Goal: Task Accomplishment & Management: Complete application form

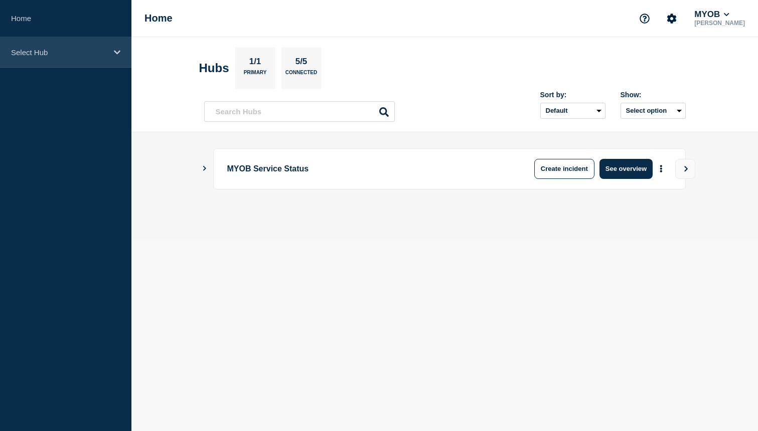
click at [93, 48] on p "Select Hub" at bounding box center [59, 52] width 96 height 9
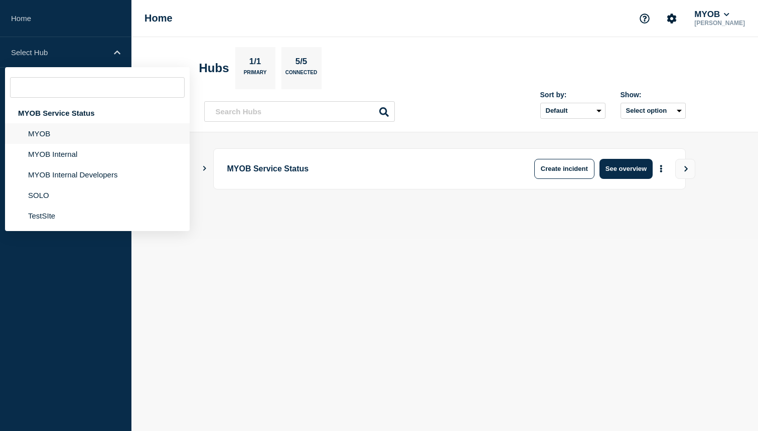
click at [58, 137] on li "MYOB" at bounding box center [97, 133] width 185 height 21
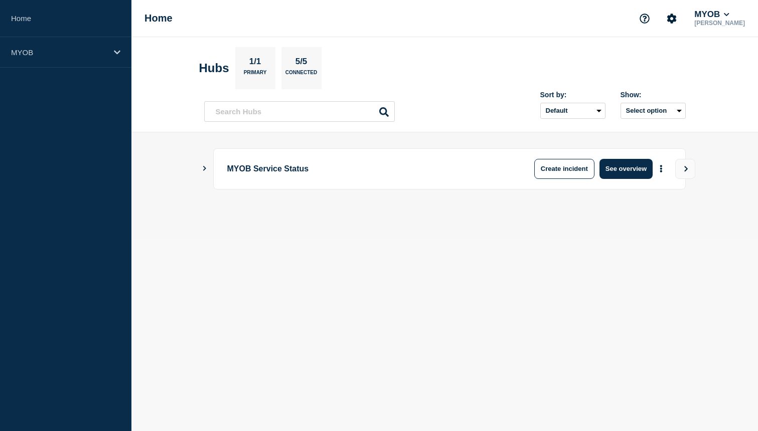
click at [369, 284] on body "Home MYOB Home MYOB Dylan Bathurst Hubs 1/1 Primary 5/5 Connected Sort by: Defa…" at bounding box center [379, 215] width 758 height 431
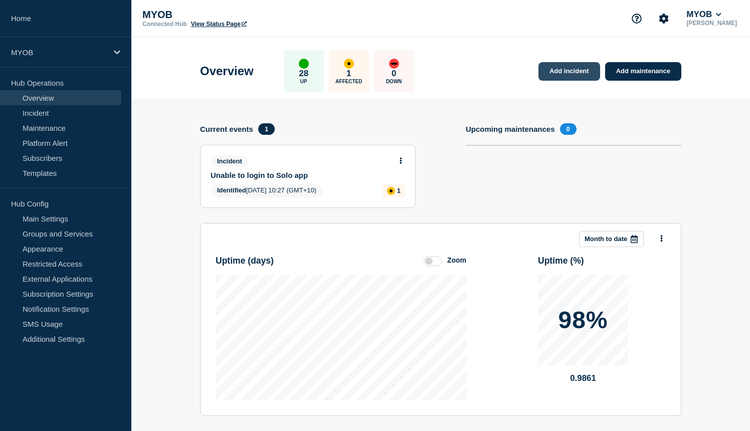
click at [570, 74] on link "Add incident" at bounding box center [570, 71] width 62 height 19
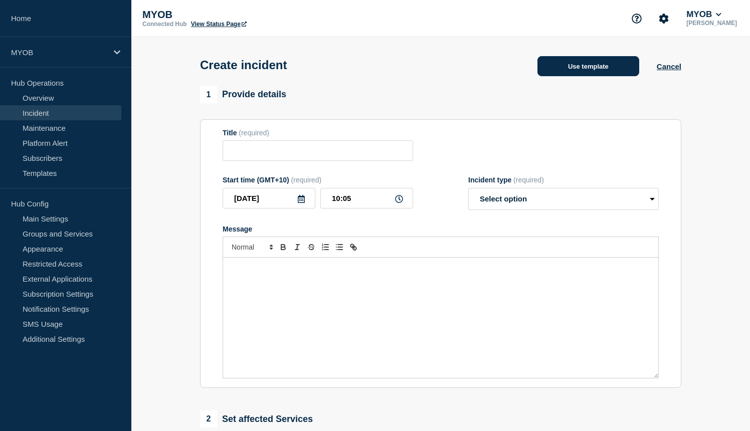
click at [579, 76] on button "Use template" at bounding box center [589, 66] width 102 height 20
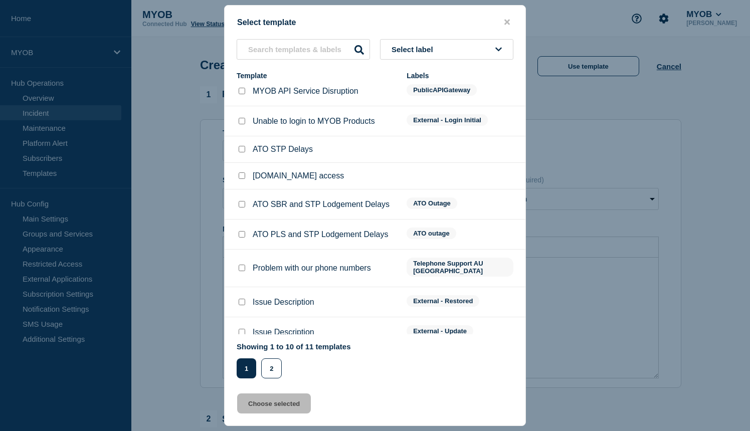
scroll to position [53, 0]
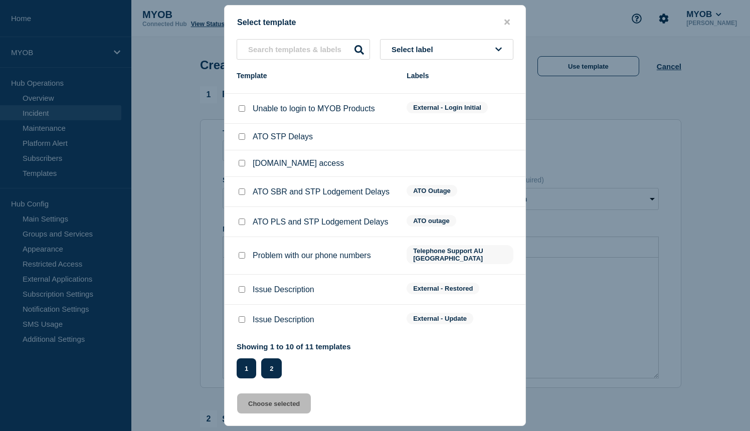
click at [268, 376] on button "2" at bounding box center [271, 369] width 21 height 20
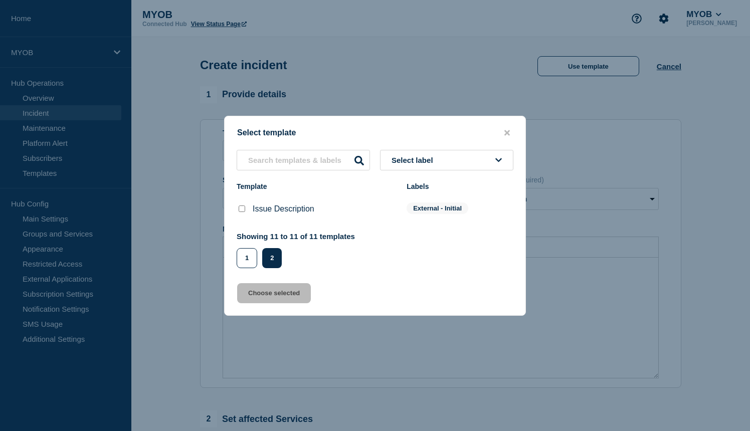
scroll to position [0, 0]
click at [243, 207] on input "Issue Description checkbox" at bounding box center [242, 209] width 7 height 7
checkbox input "true"
click at [270, 303] on button "Choose selected" at bounding box center [274, 293] width 74 height 20
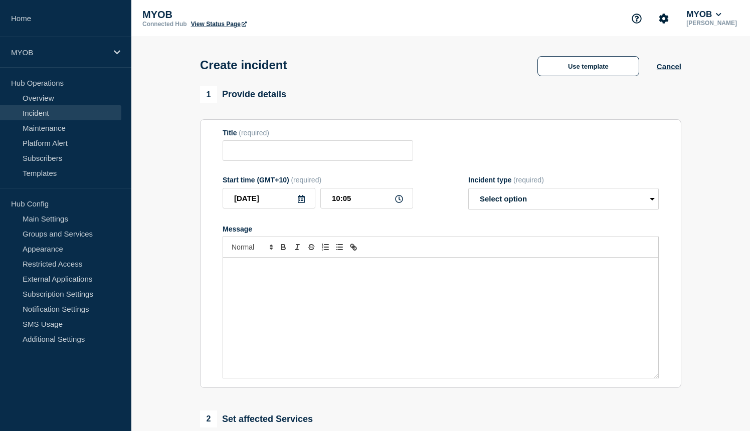
type input "Issue Description"
select select "investigating"
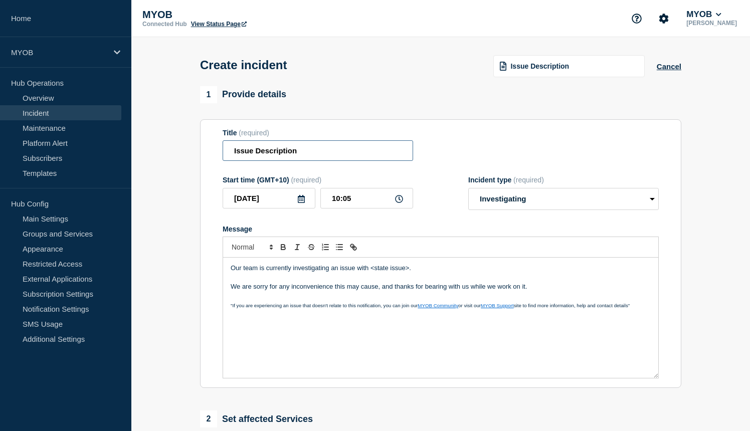
drag, startPoint x: 311, startPoint y: 157, endPoint x: 181, endPoint y: 149, distance: 130.6
click at [181, 149] on section "1 Provide details Title (required) Issue Description Start time (GMT+10) (requi…" at bounding box center [440, 373] width 619 height 574
drag, startPoint x: 268, startPoint y: 152, endPoint x: 235, endPoint y: 152, distance: 32.6
click at [223, 153] on input "MYOB Capture IOS - New zealand customers unable to load the application" at bounding box center [318, 150] width 191 height 21
click at [335, 155] on input "MYOB Capture IOS - New zealand customers unable to load the application" at bounding box center [318, 150] width 191 height 21
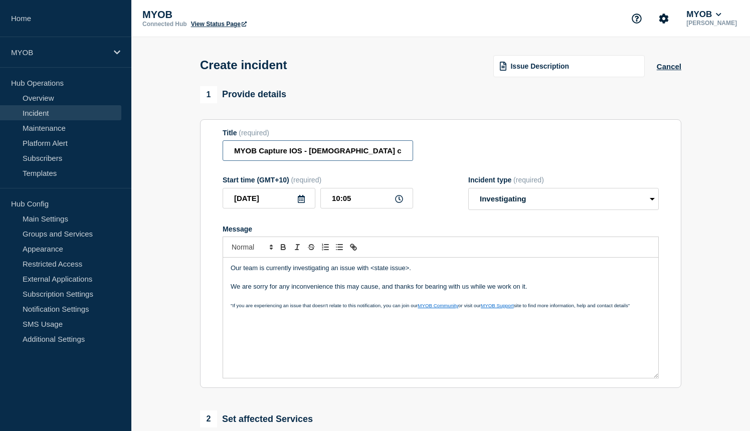
click at [332, 155] on input "MYOB Capture IOS - New zealand customers unable to load the application" at bounding box center [318, 150] width 191 height 21
drag, startPoint x: 357, startPoint y: 154, endPoint x: 222, endPoint y: 158, distance: 134.9
click at [222, 158] on section "Title (required) MYOB Capture IOS - New Zealand customers unable to load the ap…" at bounding box center [440, 253] width 481 height 269
click at [284, 153] on input "MYOB Capture IOS - New Zealand customers unable to load the application" at bounding box center [318, 150] width 191 height 21
drag, startPoint x: 320, startPoint y: 154, endPoint x: 364, endPoint y: 154, distance: 43.6
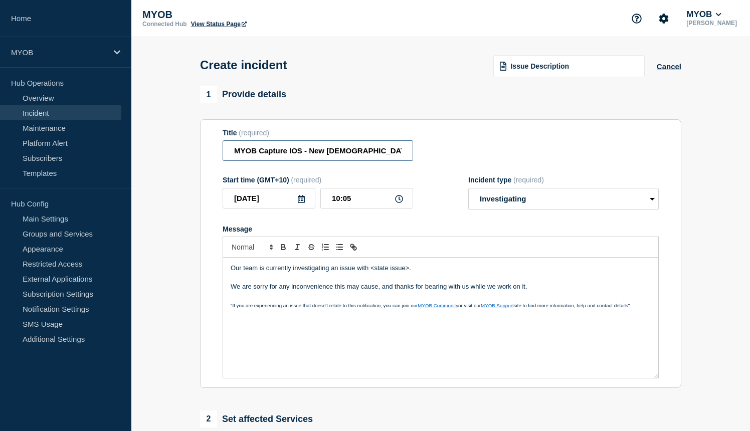
click at [364, 154] on input "MYOB Capture IOS - New Zealand customers unable to load the application" at bounding box center [318, 150] width 191 height 21
click at [348, 152] on input "MYOB Capture IOS - New Zealand customers unable to load the application" at bounding box center [318, 150] width 191 height 21
drag, startPoint x: 309, startPoint y: 155, endPoint x: 380, endPoint y: 157, distance: 71.2
click at [380, 157] on input "MYOB Capture IOS - New Zealand customers unable to load the application" at bounding box center [318, 150] width 191 height 21
click at [391, 154] on input "MYOB Capture IOS - New Zealand customers unable to load the application" at bounding box center [318, 150] width 191 height 21
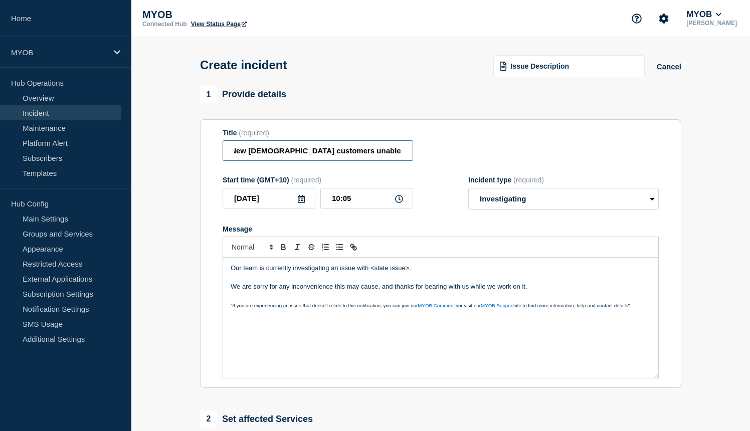
scroll to position [0, 100]
drag, startPoint x: 358, startPoint y: 155, endPoint x: 405, endPoint y: 155, distance: 47.1
click at [405, 155] on input "MYOB Capture IOS - New Zealand customers unable to load the application" at bounding box center [318, 150] width 191 height 21
type input "MYOB Capture IOS - New Zealand customers unable to load the application"
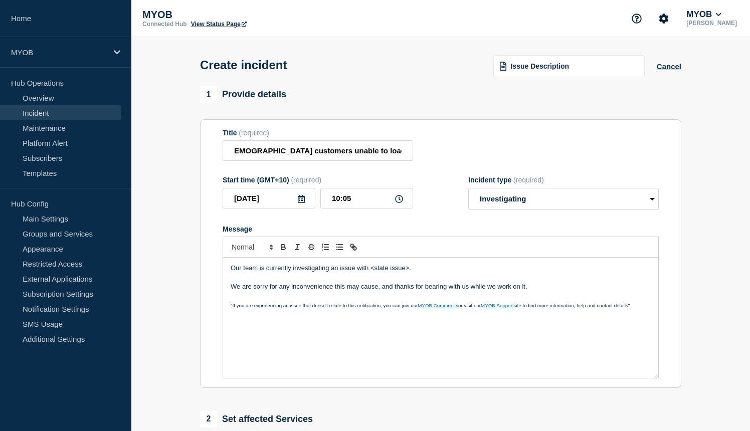
scroll to position [0, 0]
click at [432, 198] on div "Start time (GMT+10) (required) 2025-09-22 10:05 Incident type (required) Select…" at bounding box center [441, 193] width 436 height 34
click at [388, 268] on div "Our team is currently investigating an issue with <state issue>. We are sorry f…" at bounding box center [440, 318] width 435 height 120
drag, startPoint x: 413, startPoint y: 278, endPoint x: 370, endPoint y: 277, distance: 43.1
click at [370, 273] on p "Our team is currently investigating an issue with <state issue>." at bounding box center [441, 268] width 420 height 9
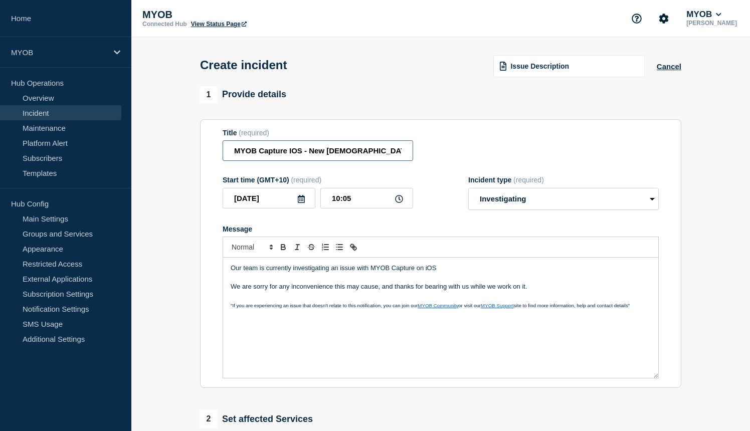
click at [292, 157] on input "MYOB Capture IOS - New Zealand customers unable to load the application" at bounding box center [318, 150] width 191 height 21
type input "MYOB Capture iOS - New Zealand customers unable to load the application"
click at [474, 273] on p "Our team is currently investigating an issue with MYOB Capture on iOS" at bounding box center [441, 268] width 420 height 9
click at [362, 273] on p "Our team is currently investigating an issue with MYOB Capture on iOS" at bounding box center [441, 268] width 420 height 9
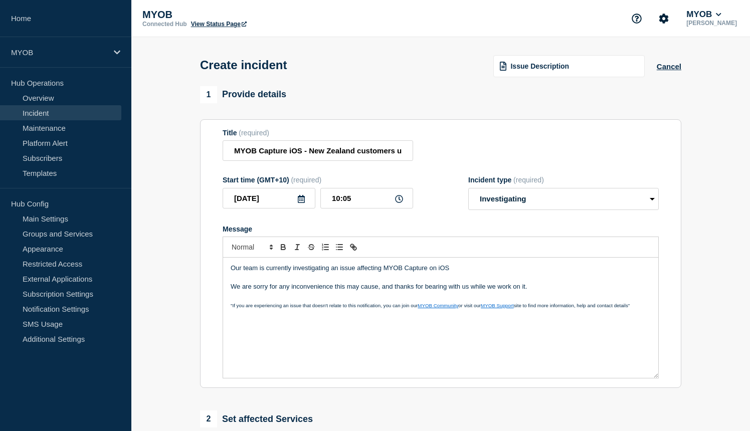
click at [455, 273] on p "Our team is currently investigating an issue affecting MYOB Capture on iOS" at bounding box center [441, 268] width 420 height 9
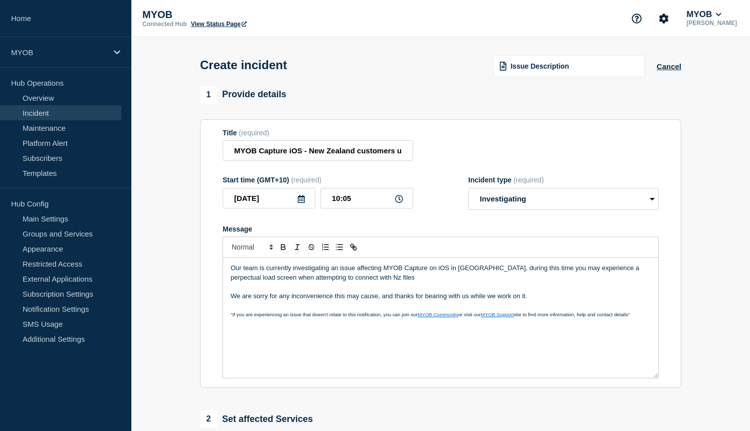
click at [364, 282] on p "Our team is currently investigating an issue affecting MYOB Capture on iOS in N…" at bounding box center [441, 273] width 420 height 19
click at [452, 282] on p "Our team is currently investigating an issue affecting MYOB Capture on iOS in N…" at bounding box center [441, 273] width 420 height 19
drag, startPoint x: 416, startPoint y: 287, endPoint x: 323, endPoint y: 288, distance: 93.3
click at [323, 282] on p "Our team is currently investigating an issue affecting MYOB Capture on iOS in N…" at bounding box center [441, 273] width 420 height 19
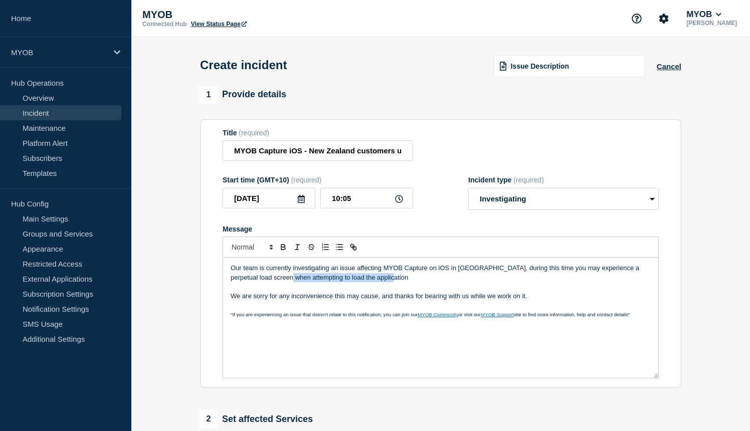
drag, startPoint x: 387, startPoint y: 287, endPoint x: 284, endPoint y: 286, distance: 103.3
click at [284, 282] on p "Our team is currently investigating an issue affecting MYOB Capture on iOS in N…" at bounding box center [441, 273] width 420 height 19
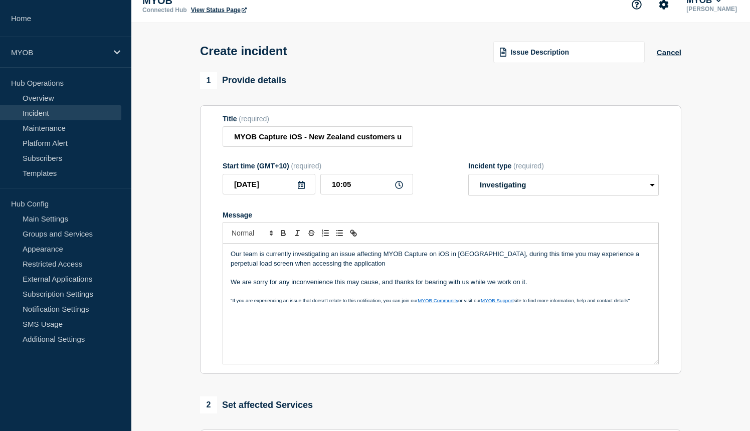
scroll to position [37, 0]
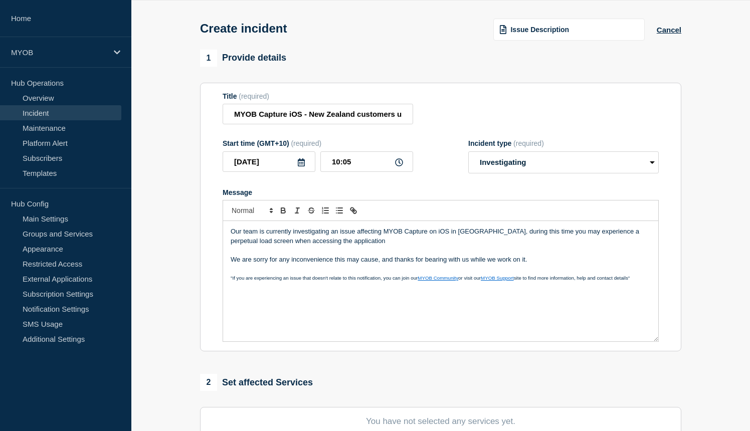
click at [381, 240] on p "Our team is currently investigating an issue affecting MYOB Capture on iOS in N…" at bounding box center [441, 236] width 420 height 19
click at [440, 239] on p "Our team is currently investigating an issue affecting the MYOB Capture on iOS …" at bounding box center [441, 236] width 420 height 19
drag, startPoint x: 442, startPoint y: 241, endPoint x: 450, endPoint y: 238, distance: 8.1
click at [442, 241] on p "Our team is currently investigating an issue affecting the MYOB Capture app on …" at bounding box center [441, 236] width 420 height 19
click at [388, 255] on p "Message" at bounding box center [441, 250] width 420 height 9
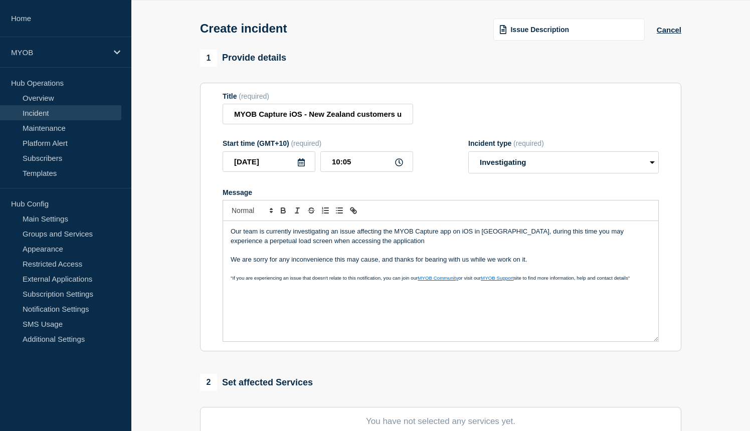
click at [399, 246] on p "Our team is currently investigating an issue affecting the MYOB Capture app on …" at bounding box center [441, 236] width 420 height 19
click at [523, 273] on p "Message" at bounding box center [441, 268] width 420 height 9
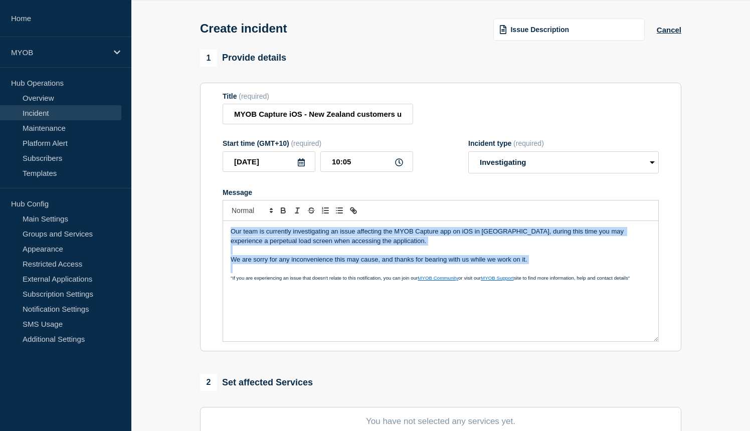
drag, startPoint x: 545, startPoint y: 275, endPoint x: 202, endPoint y: 235, distance: 345.9
click at [202, 235] on section "Title (required) MYOB Capture iOS - New Zealand customers unable to load the ap…" at bounding box center [440, 217] width 481 height 269
copy div "Our team is currently investigating an issue affecting the MYOB Capture app on …"
click at [449, 246] on p "Our team is currently investigating an issue affecting the MYOB Capture app on …" at bounding box center [441, 236] width 420 height 19
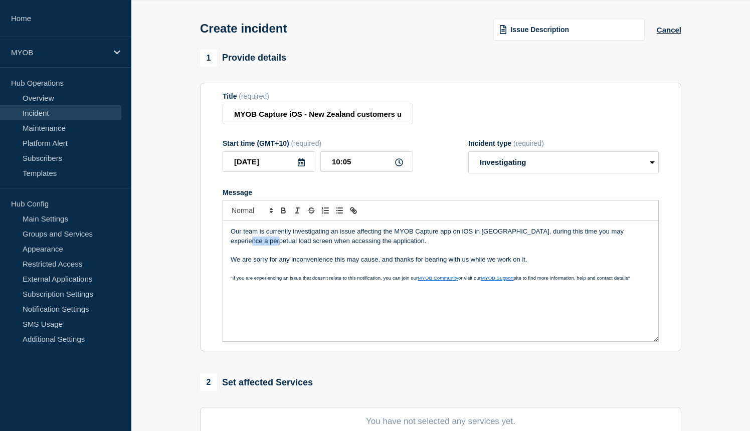
drag, startPoint x: 258, startPoint y: 250, endPoint x: 230, endPoint y: 252, distance: 27.6
click at [231, 246] on p "Our team is currently investigating an issue affecting the MYOB Capture app on …" at bounding box center [441, 236] width 420 height 19
click at [637, 242] on p "Our team is currently investigating an issue affecting the MYOB Capture app on …" at bounding box center [441, 236] width 420 height 19
click at [381, 246] on p "Our team is currently investigating an issue affecting the MYOB Capture app on …" at bounding box center [441, 236] width 420 height 19
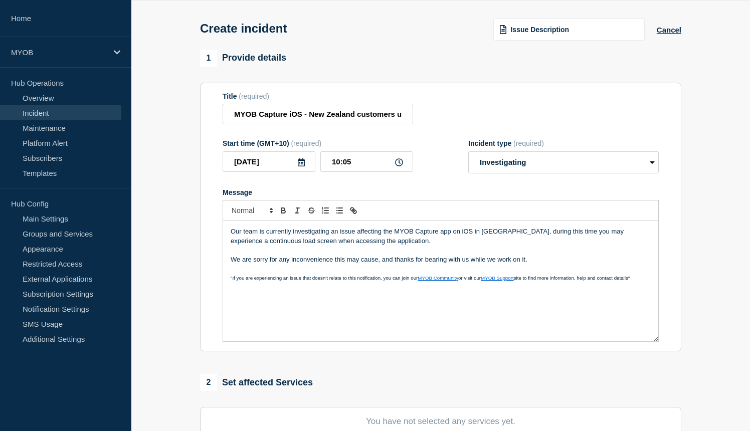
click at [393, 246] on p "Our team is currently investigating an issue affecting the MYOB Capture app on …" at bounding box center [441, 236] width 420 height 19
drag, startPoint x: 315, startPoint y: 117, endPoint x: 421, endPoint y: 121, distance: 105.9
click at [417, 120] on div "Title (required) MYOB Capture iOS - New Zealand customers unable to load the ap…" at bounding box center [441, 108] width 436 height 33
click at [449, 117] on div "Title (required) MYOB Capture iOS - New Zealand customers unable to load the ap…" at bounding box center [441, 108] width 436 height 33
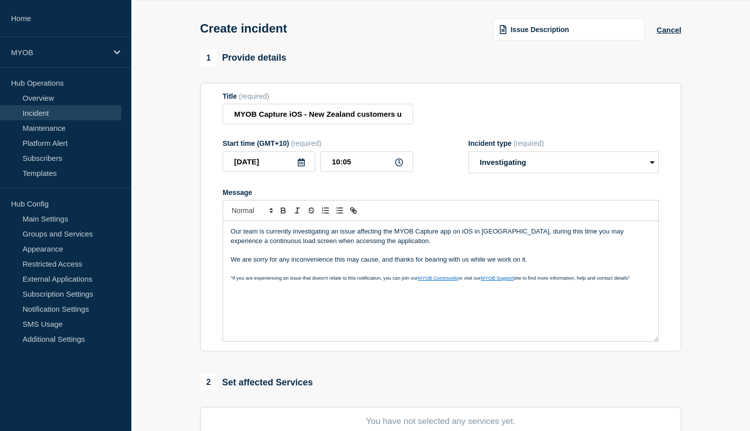
scroll to position [39, 0]
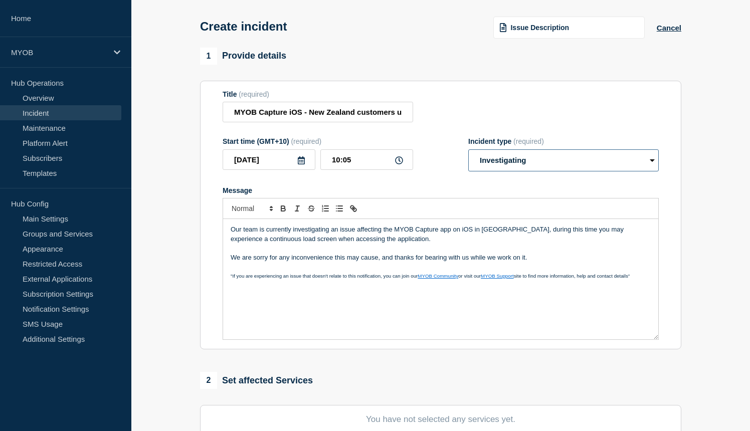
click at [567, 169] on select "Select option Investigating Identified Monitoring" at bounding box center [563, 160] width 191 height 22
select select "identified"
click at [468, 156] on select "Select option Investigating Identified Monitoring" at bounding box center [563, 160] width 191 height 22
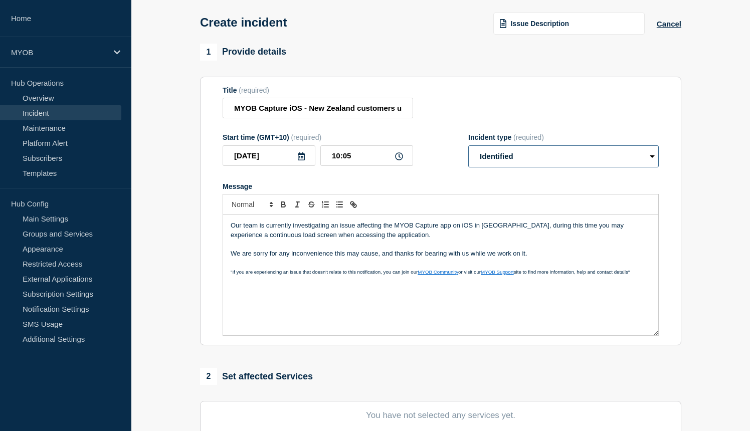
scroll to position [43, 0]
click at [476, 235] on p "Our team is currently investigating an issue affecting the MYOB Capture app on …" at bounding box center [441, 230] width 420 height 19
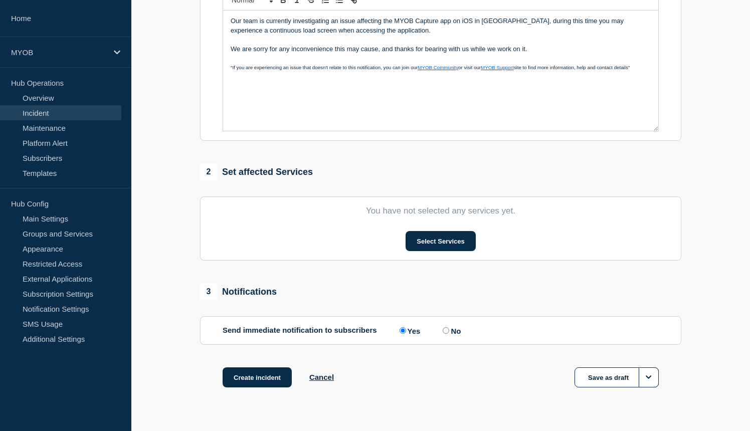
scroll to position [251, 0]
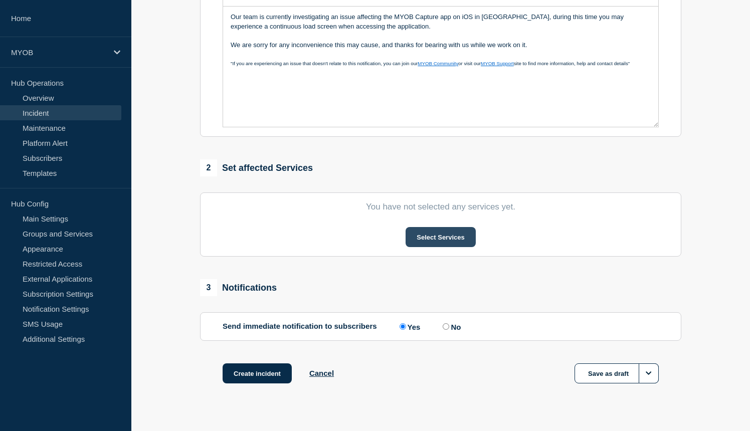
click at [427, 240] on button "Select Services" at bounding box center [441, 237] width 70 height 20
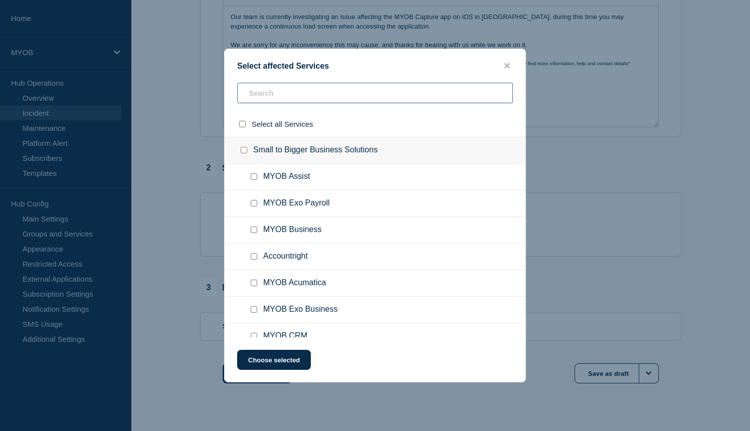
click at [254, 90] on input "text" at bounding box center [375, 93] width 276 height 21
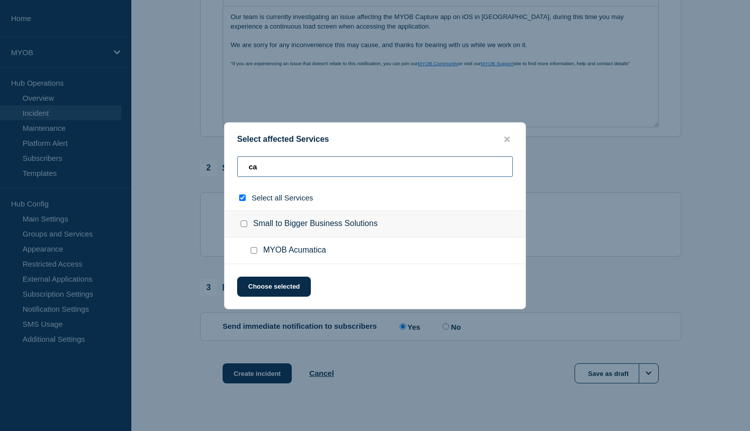
type input "cap"
checkbox input "true"
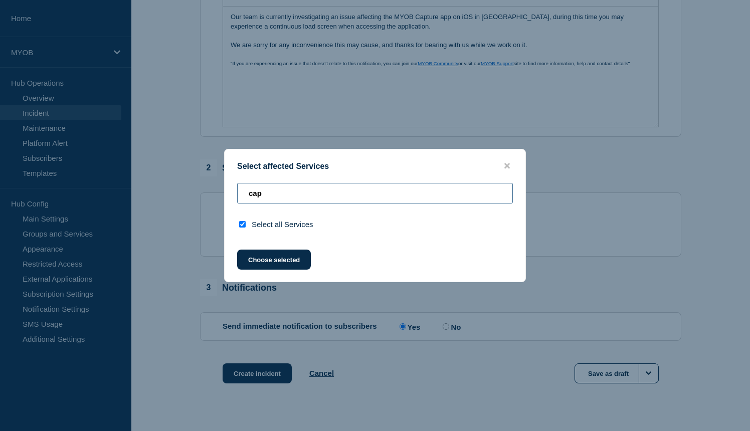
type input "ca"
checkbox input "false"
type input "c"
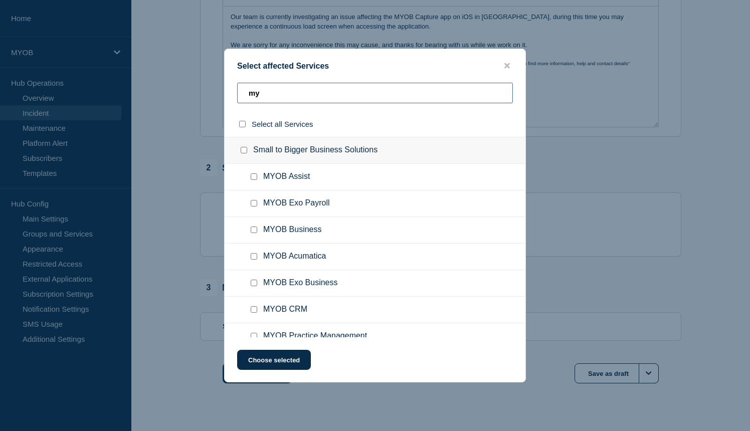
type input "m"
type input "gen"
checkbox input "true"
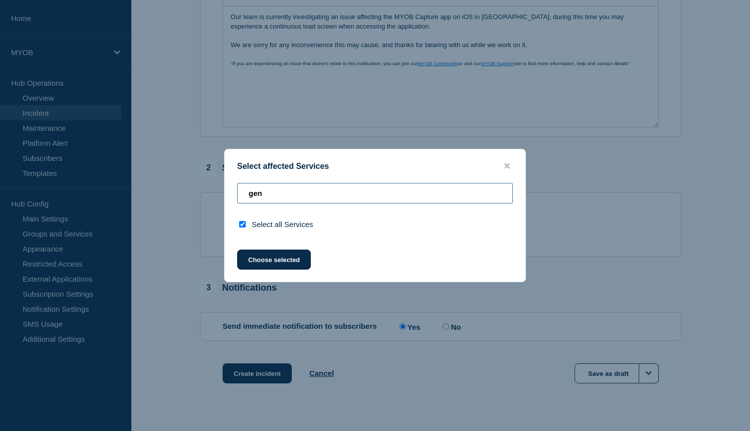
type input "ge"
checkbox input "false"
type input "g"
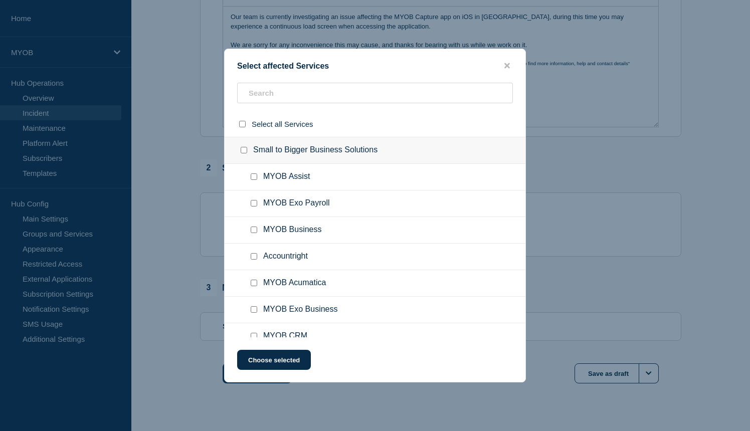
click at [253, 235] on div at bounding box center [256, 230] width 15 height 10
click at [253, 233] on input "MYOB Business checkbox" at bounding box center [254, 230] width 7 height 7
checkbox input "true"
click at [255, 260] on input "Accountright checkbox" at bounding box center [254, 256] width 7 height 7
checkbox input "true"
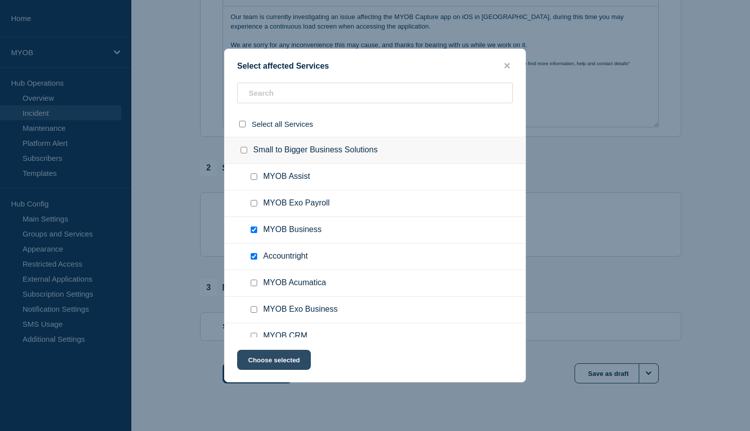
click at [266, 353] on button "Choose selected" at bounding box center [274, 360] width 74 height 20
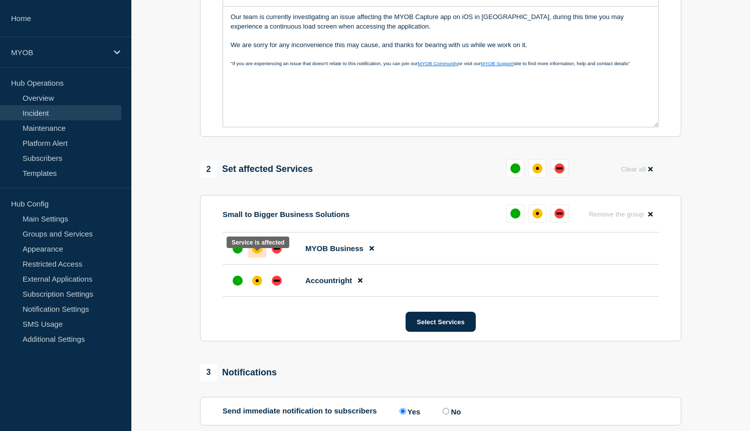
click at [256, 254] on div "affected" at bounding box center [257, 249] width 10 height 10
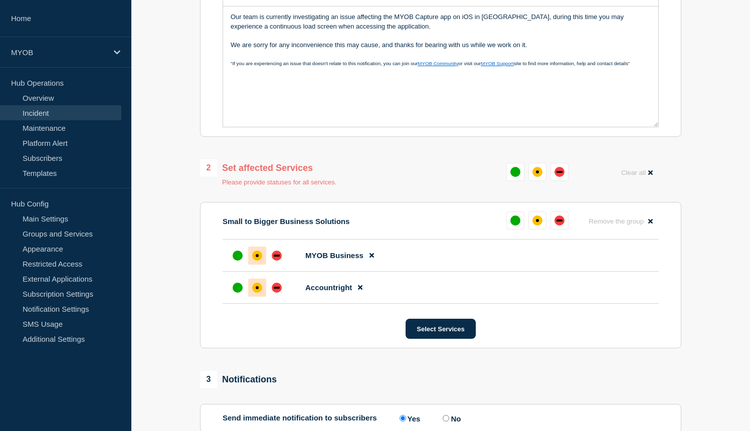
click at [257, 289] on div "affected" at bounding box center [257, 287] width 3 height 3
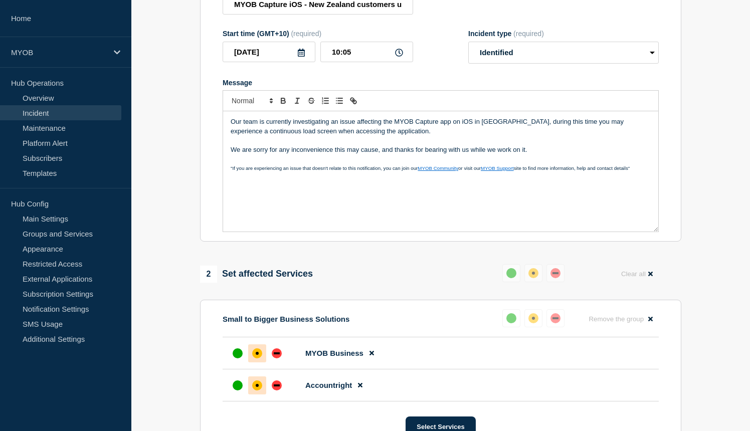
scroll to position [146, 0]
click at [304, 214] on div "Our team is currently investigating an issue affecting the MYOB Capture app on …" at bounding box center [440, 172] width 435 height 120
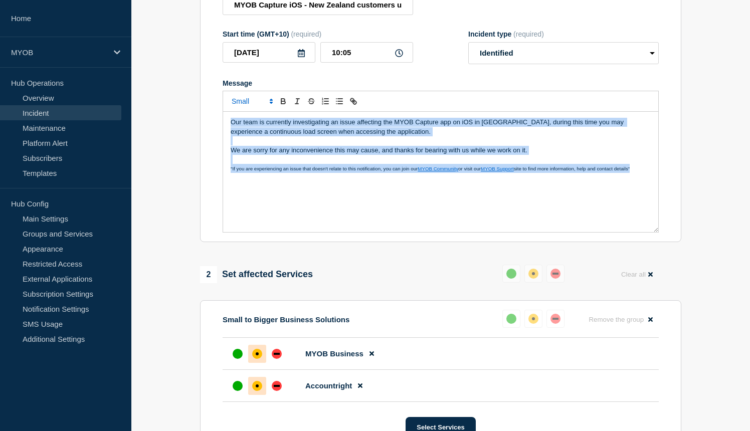
drag, startPoint x: 230, startPoint y: 131, endPoint x: 653, endPoint y: 196, distance: 428.2
click at [653, 196] on div "Our team is currently investigating an issue affecting the MYOB Capture app on …" at bounding box center [440, 172] width 435 height 120
copy div "Our team is currently investigating an issue affecting the MYOB Capture app on …"
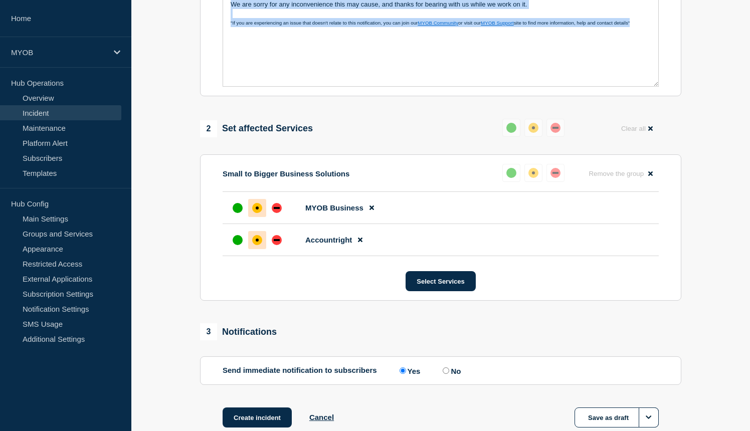
scroll to position [369, 0]
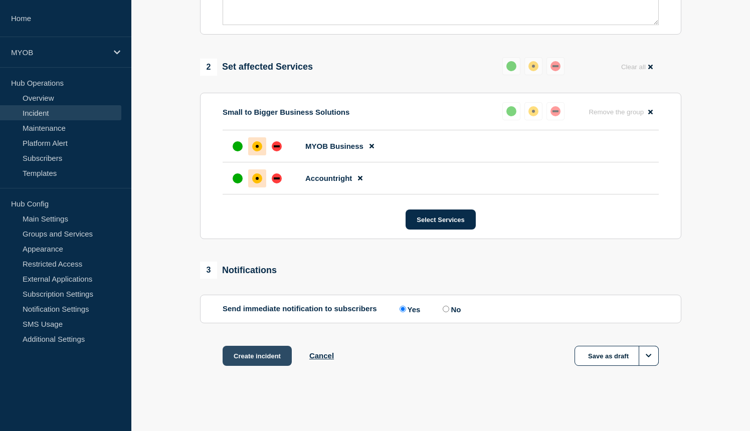
click at [247, 358] on button "Create incident" at bounding box center [257, 356] width 69 height 20
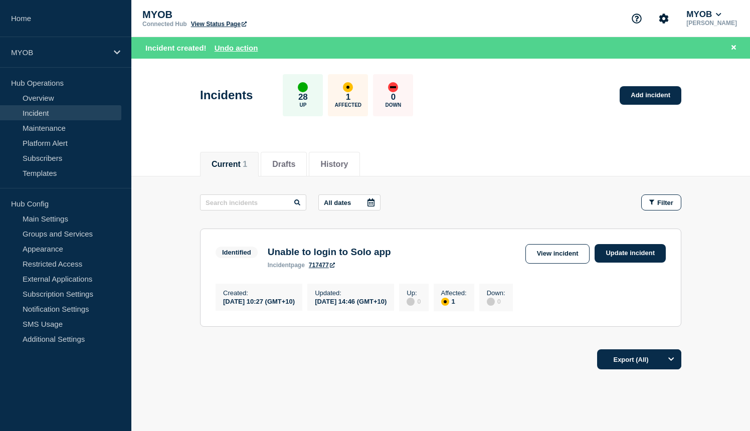
click at [495, 98] on div "Incidents 28 Up 1 Affected 0 Down Add incident" at bounding box center [441, 91] width 504 height 61
click at [219, 25] on link "View Status Page" at bounding box center [219, 24] width 56 height 7
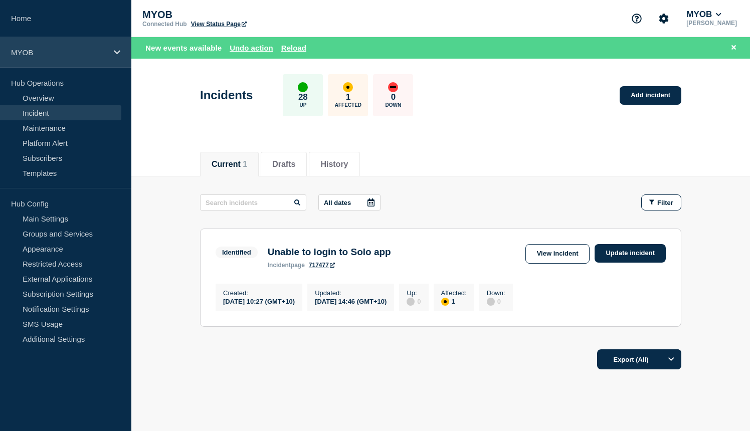
click at [55, 58] on div "MYOB" at bounding box center [65, 52] width 131 height 31
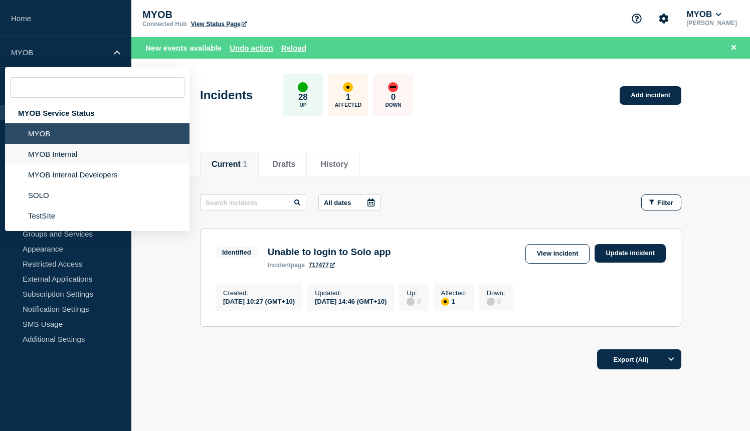
click at [45, 162] on li "MYOB Internal" at bounding box center [97, 154] width 185 height 21
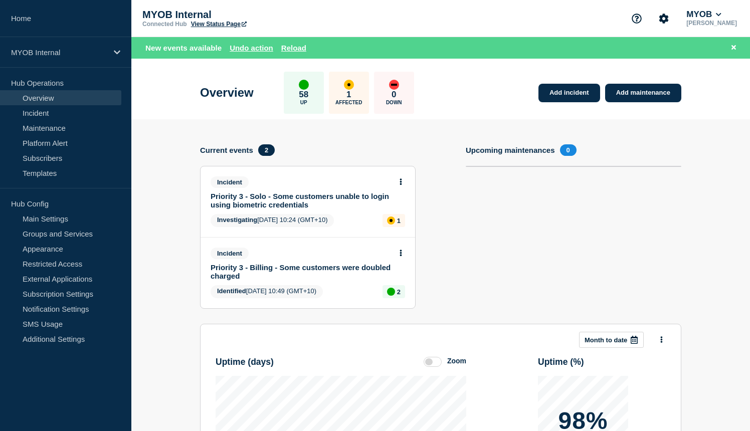
click at [451, 109] on div "Overview 58 Up 1 Affected 0 Down Add incident Add maintenance" at bounding box center [441, 89] width 504 height 61
click at [579, 95] on link "Add incident" at bounding box center [570, 93] width 62 height 19
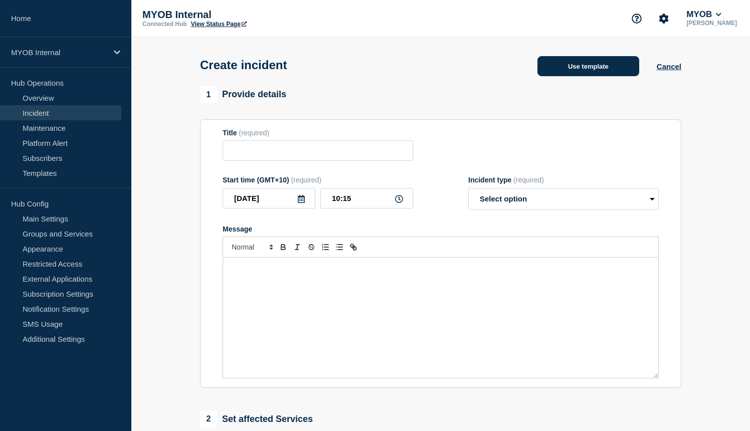
click at [613, 65] on button "Use template" at bounding box center [589, 66] width 102 height 20
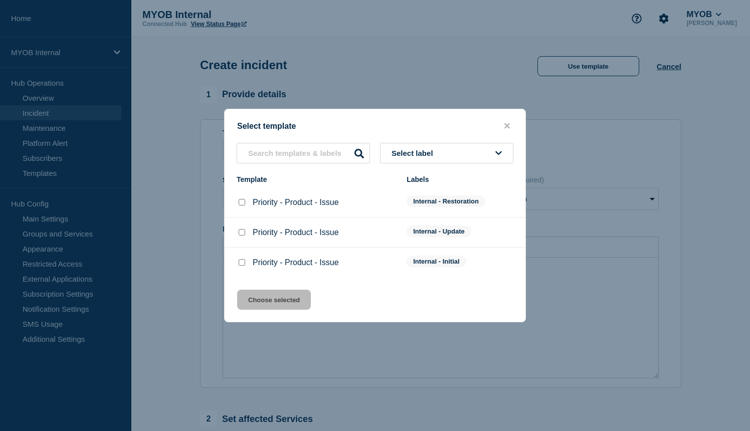
click at [241, 266] on input "Priority - Product - Issue checkbox" at bounding box center [242, 262] width 7 height 7
checkbox input "true"
click at [295, 306] on button "Choose selected" at bounding box center [274, 300] width 74 height 20
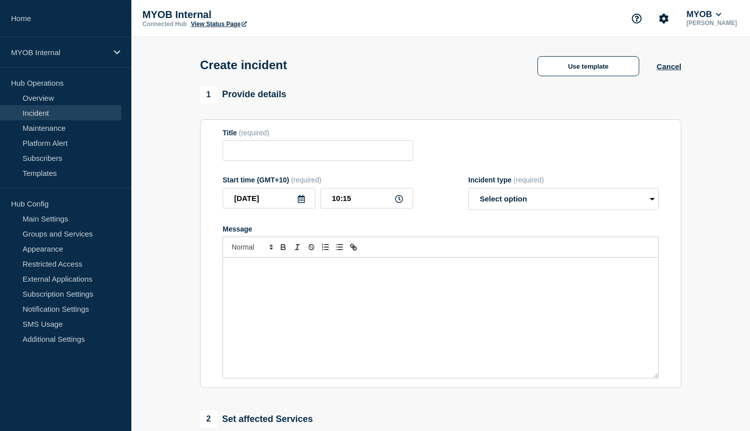
type input "Priority - Product - Issue"
select select "investigating"
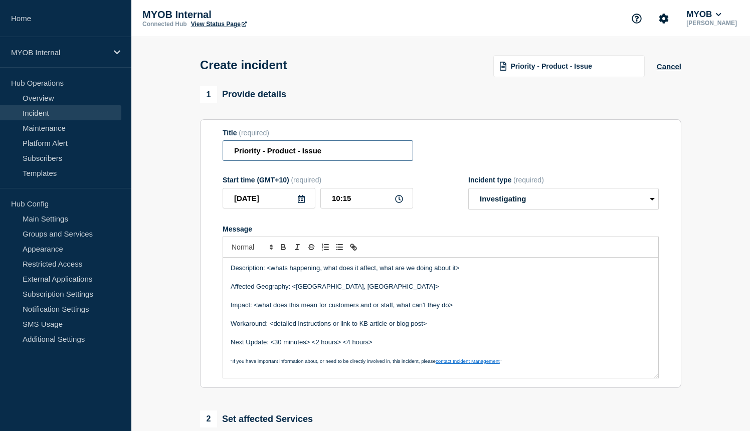
click at [261, 156] on input "Priority - Product - Issue" at bounding box center [318, 150] width 191 height 21
click at [286, 151] on input "Priority 3 - Product - Issue" at bounding box center [318, 150] width 191 height 21
click at [349, 156] on input "Priority 3 - MYOB Capture - Issue" at bounding box center [318, 150] width 191 height 21
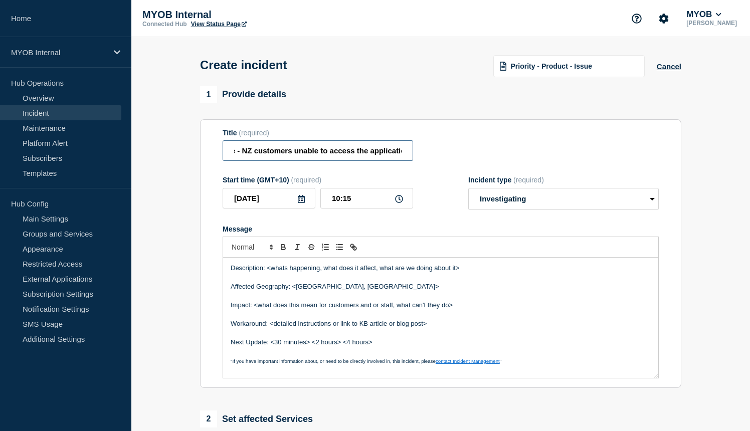
scroll to position [0, 96]
type input "Priority 3 - MYOB Capture - NZ customers unable to access the application"
click at [334, 273] on p "Description: <whats happening, what does it affect, what are we doing about it>" at bounding box center [441, 268] width 420 height 9
drag, startPoint x: 320, startPoint y: 277, endPoint x: 269, endPoint y: 275, distance: 51.2
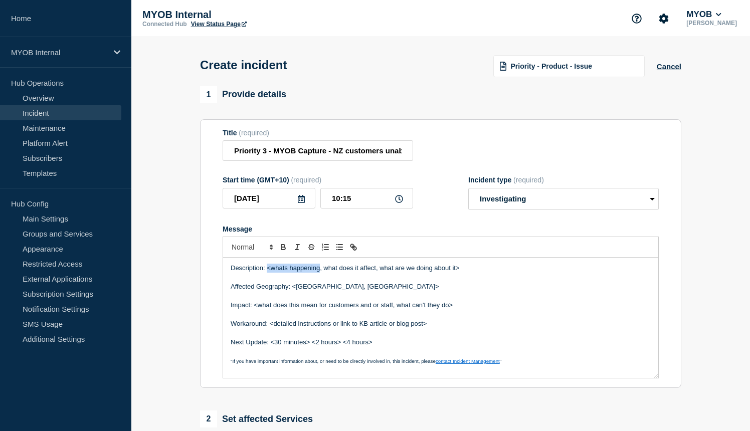
click at [269, 273] on p "Description: <whats happening, what does it affect, what are we doing about it>" at bounding box center [441, 268] width 420 height 9
drag, startPoint x: 466, startPoint y: 276, endPoint x: 268, endPoint y: 278, distance: 198.6
click at [268, 273] on p "Description: <whats happening, what does it affect, what are we doing about it>" at bounding box center [441, 268] width 420 height 9
click at [326, 153] on input "Priority 3 - MYOB Capture - NZ customers unable to access the application" at bounding box center [318, 150] width 191 height 21
type input "Priority 3 - MYOB Capture iOS - NZ customers unable to access the application"
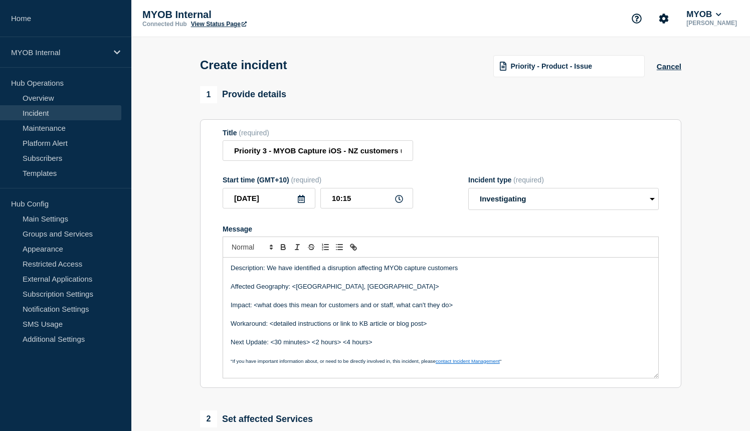
click at [402, 273] on p "Description: We have identified a disruption affecting MYOb capture customers" at bounding box center [441, 268] width 420 height 9
drag, startPoint x: 460, startPoint y: 276, endPoint x: 478, endPoint y: 277, distance: 17.6
click at [460, 273] on p "Description: We have identified a disruption affecting MYOB capture customers" at bounding box center [441, 268] width 420 height 9
click at [545, 273] on p "Description: We have identified a disruption affecting MYOB capture customers i…" at bounding box center [441, 268] width 420 height 9
click at [552, 273] on p "Description: We have identified a disruption affecting MYOB capture customers i…" at bounding box center [441, 268] width 420 height 9
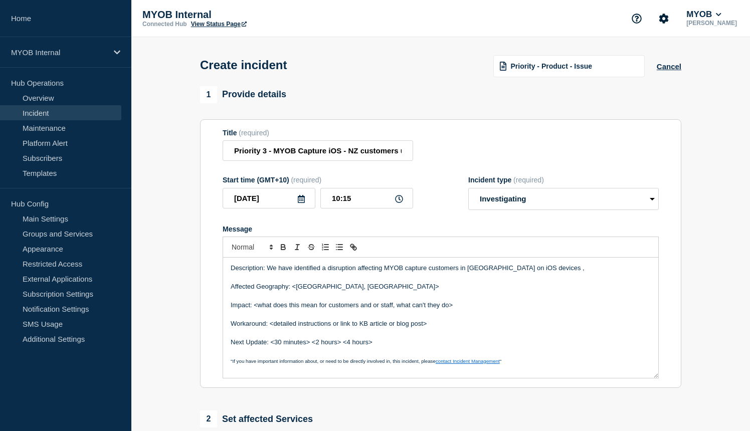
click at [556, 273] on p "Description: We have identified a disruption affecting MYOB capture customers i…" at bounding box center [441, 268] width 420 height 9
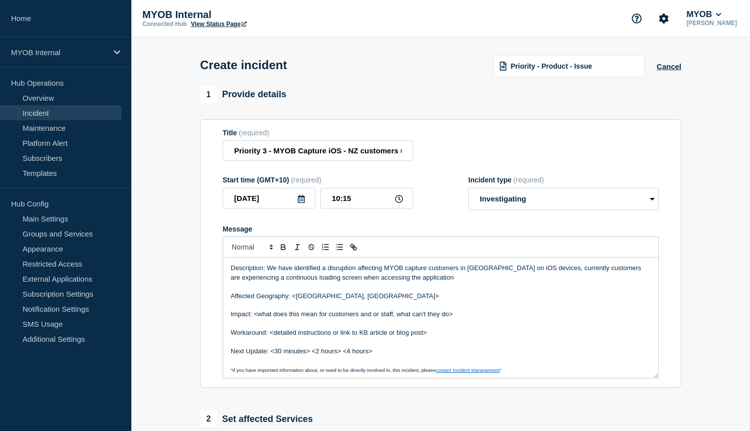
drag, startPoint x: 445, startPoint y: 289, endPoint x: 490, endPoint y: 299, distance: 46.3
click at [445, 282] on p "Description: We have identified a disruption affecting MYOB capture customers i…" at bounding box center [441, 273] width 420 height 19
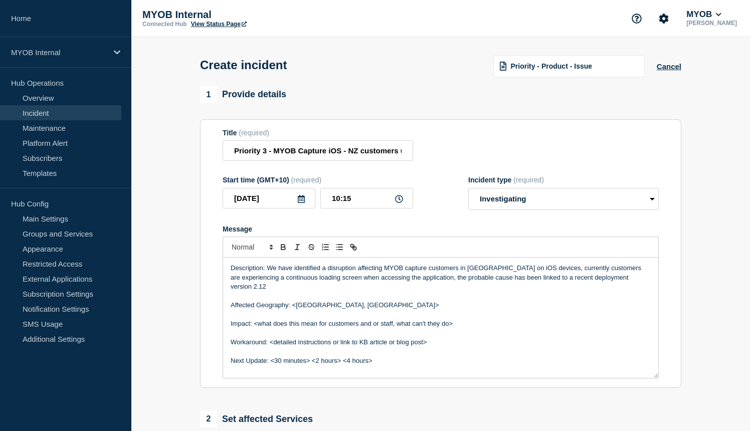
click at [445, 287] on p "Description: We have identified a disruption affecting MYOB capture customers i…" at bounding box center [441, 278] width 420 height 28
click at [282, 301] on p "Message" at bounding box center [441, 296] width 420 height 9
click at [273, 291] on p "Description: We have identified a disruption affecting MYOB capture customers i…" at bounding box center [441, 278] width 420 height 28
click at [337, 291] on p "Description: We have identified a disruption affecting MYOB capture customers i…" at bounding box center [441, 278] width 420 height 28
click at [334, 291] on p "Description: We have identified a disruption affecting MYOB capture customers i…" at bounding box center [441, 278] width 420 height 28
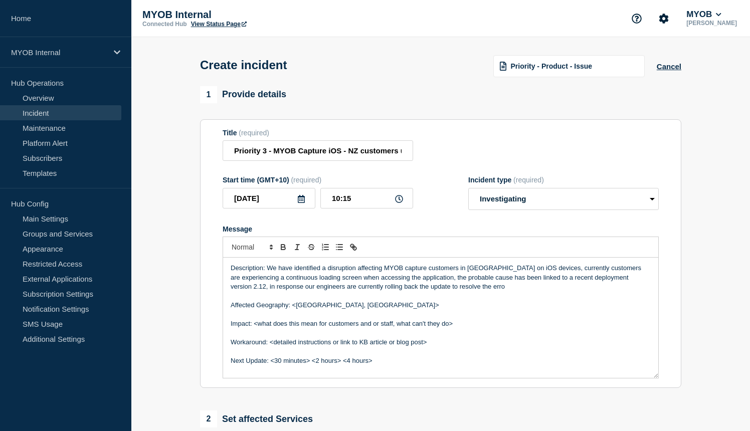
click at [480, 291] on p "Description: We have identified a disruption affecting MYOB capture customers i…" at bounding box center [441, 278] width 420 height 28
click at [501, 291] on p "Description: We have identified a disruption affecting MYOB capture customers i…" at bounding box center [441, 278] width 420 height 28
click at [381, 276] on p "Description: We have identified a disruption affecting MYOB capture customers i…" at bounding box center [441, 278] width 420 height 28
drag, startPoint x: 618, startPoint y: 286, endPoint x: 661, endPoint y: 294, distance: 43.5
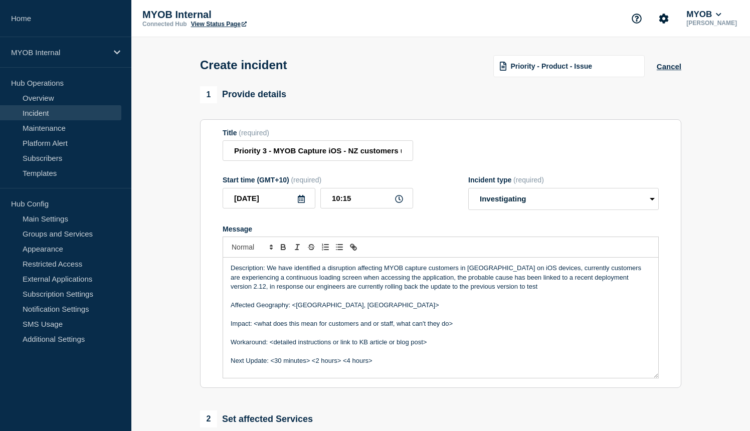
click at [619, 286] on p "Description: We have identified a disruption affecting MYOB capture customers i…" at bounding box center [441, 278] width 420 height 28
click at [242, 291] on p "Description: We have identified a disruption affecting MYOB capture customers i…" at bounding box center [441, 278] width 420 height 28
click at [375, 301] on p "Message" at bounding box center [441, 296] width 420 height 9
drag, startPoint x: 518, startPoint y: 296, endPoint x: 500, endPoint y: 295, distance: 17.6
click at [500, 291] on p "Description: We have identified a disruption affecting MYOB capture customers i…" at bounding box center [441, 278] width 420 height 28
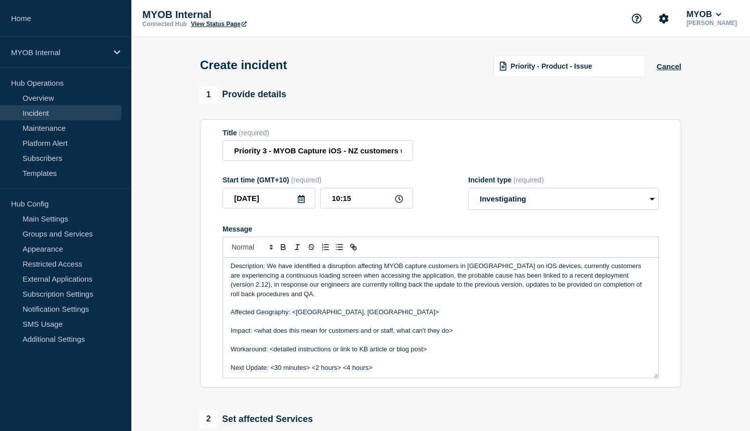
scroll to position [4, 0]
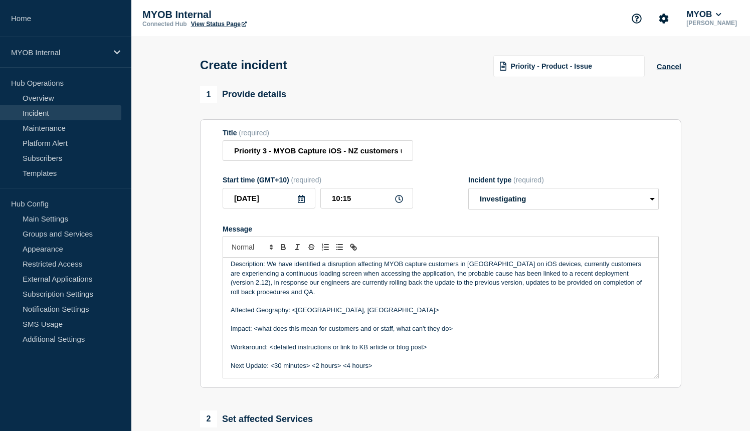
click at [379, 315] on p "Affected Geography: <Australia, New Zealand>" at bounding box center [441, 310] width 420 height 9
drag, startPoint x: 325, startPoint y: 319, endPoint x: 292, endPoint y: 319, distance: 32.6
click at [293, 315] on p "Affected Geography: <Australia, New Zealand" at bounding box center [441, 310] width 420 height 9
drag, startPoint x: 461, startPoint y: 339, endPoint x: 258, endPoint y: 337, distance: 203.1
click at [254, 333] on p "Impact: <what does this mean for customers and or staff, what can't they do>" at bounding box center [441, 328] width 420 height 9
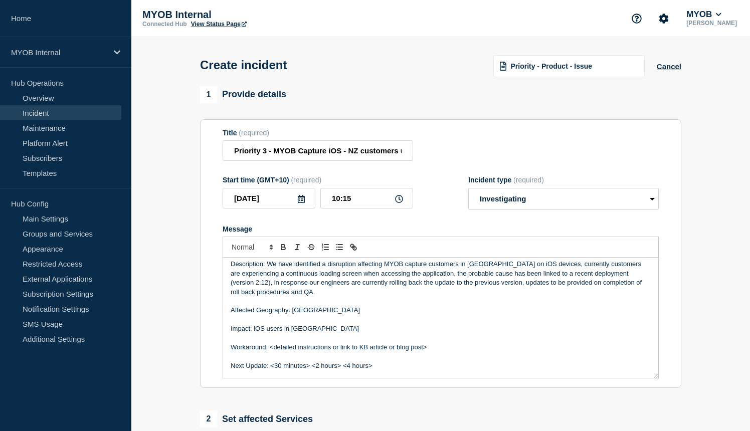
click at [309, 333] on p "Impact: iOS users in New zealand" at bounding box center [441, 328] width 420 height 9
click at [340, 333] on p "Impact: iOS users in New Zealand" at bounding box center [441, 328] width 420 height 9
drag, startPoint x: 432, startPoint y: 353, endPoint x: 202, endPoint y: 356, distance: 230.2
click at [202, 356] on section "Title (required) Priority 3 - MYOB Capture iOS - NZ customers unable to access …" at bounding box center [440, 253] width 481 height 269
drag, startPoint x: 421, startPoint y: 357, endPoint x: 270, endPoint y: 359, distance: 151.5
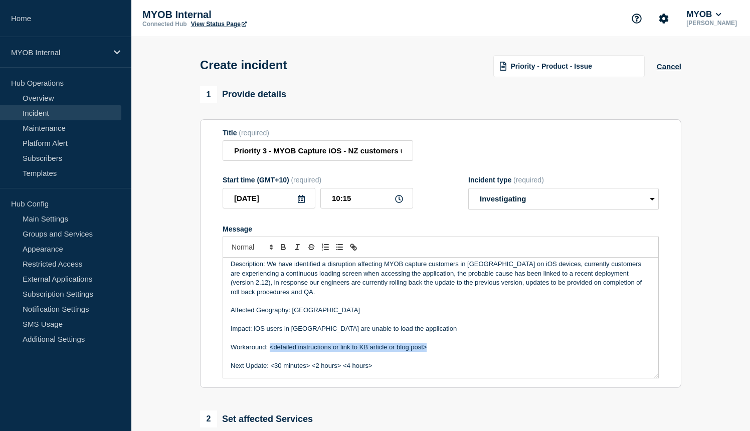
click at [269, 352] on p "Workaround: <detailed instructions or link to KB article or blog post>" at bounding box center [441, 347] width 420 height 9
drag, startPoint x: 348, startPoint y: 374, endPoint x: 272, endPoint y: 375, distance: 75.2
click at [272, 371] on p "Next Update: <30 minutes> <2 hours> <4 hours>" at bounding box center [441, 366] width 420 height 9
drag, startPoint x: 300, startPoint y: 375, endPoint x: 274, endPoint y: 376, distance: 26.1
click at [272, 371] on p "Next Update: 4 hours>" at bounding box center [441, 366] width 420 height 9
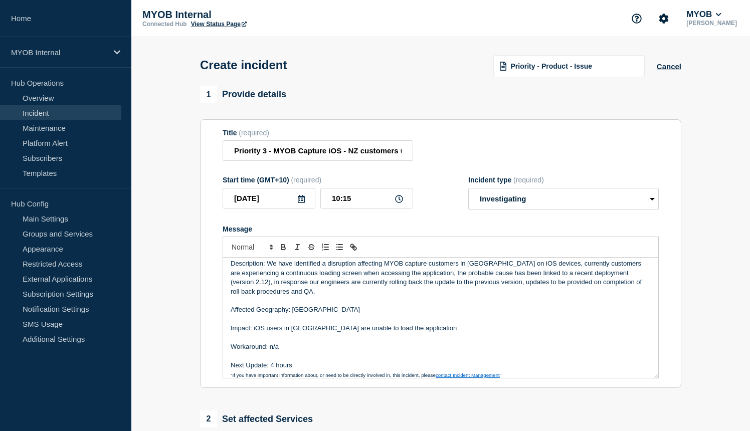
scroll to position [12, 0]
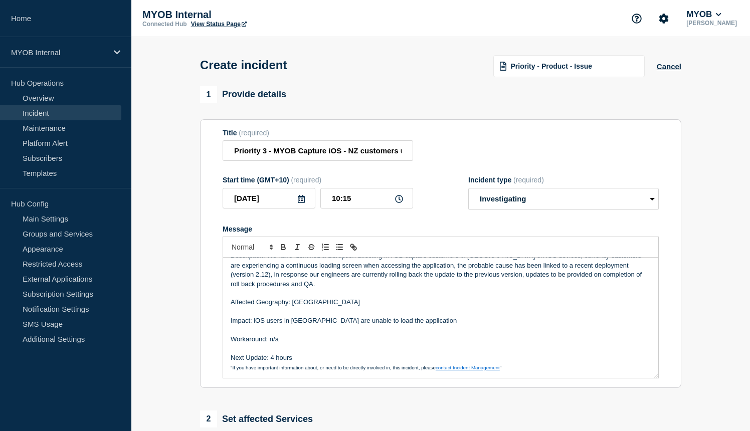
drag, startPoint x: 291, startPoint y: 365, endPoint x: 275, endPoint y: 365, distance: 16.0
click at [272, 363] on p "Next Update: 4 hours" at bounding box center [441, 358] width 420 height 9
drag, startPoint x: 300, startPoint y: 364, endPoint x: 270, endPoint y: 366, distance: 29.7
click at [270, 363] on p "Next Update: 4 hours" at bounding box center [441, 358] width 420 height 9
click at [279, 363] on p "Next Update: AFter rollback and QA" at bounding box center [441, 358] width 420 height 9
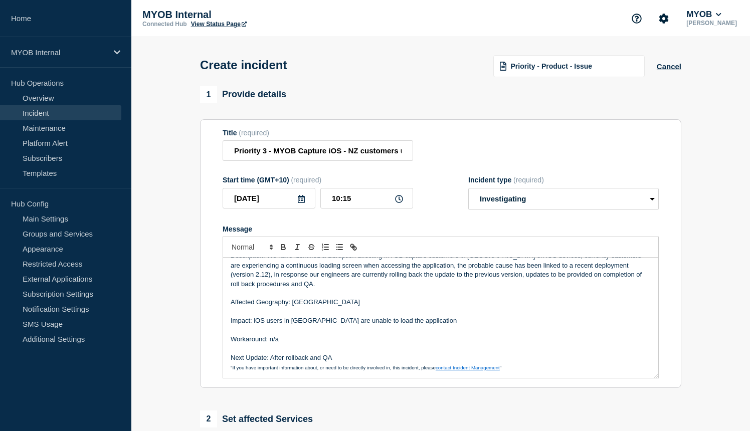
click at [330, 363] on p "Next Update: After rollback and QA" at bounding box center [441, 358] width 420 height 9
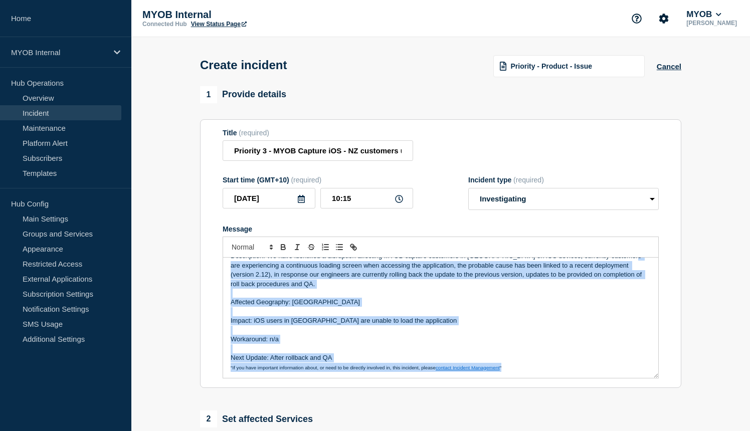
scroll to position [0, 0]
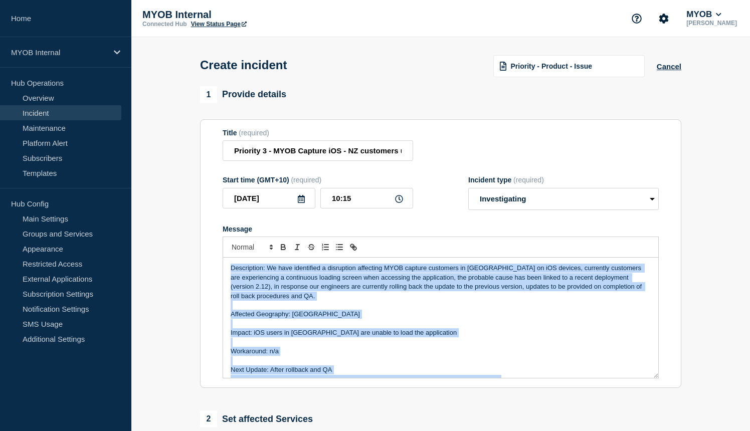
drag, startPoint x: 528, startPoint y: 379, endPoint x: 210, endPoint y: 249, distance: 343.2
click at [210, 249] on section "Title (required) Priority 3 - MYOB Capture iOS - NZ customers unable to access …" at bounding box center [440, 253] width 481 height 269
click at [618, 287] on p "Description: We have identified a disruption affecting MYOB capture customers i…" at bounding box center [441, 282] width 420 height 37
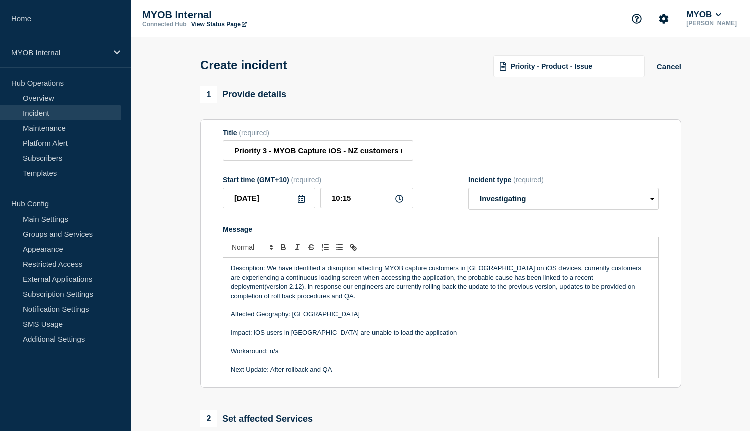
click at [523, 328] on p "Message" at bounding box center [441, 323] width 420 height 9
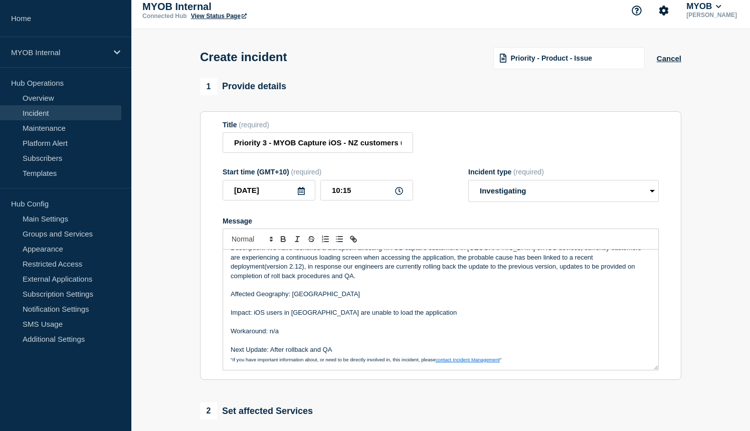
scroll to position [42, 0]
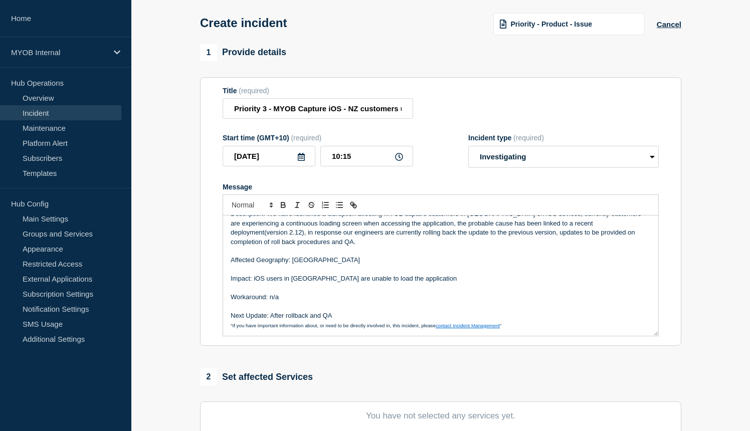
click at [518, 330] on p ""If you have important information about, or need to be directly involved in, t…" at bounding box center [441, 325] width 420 height 9
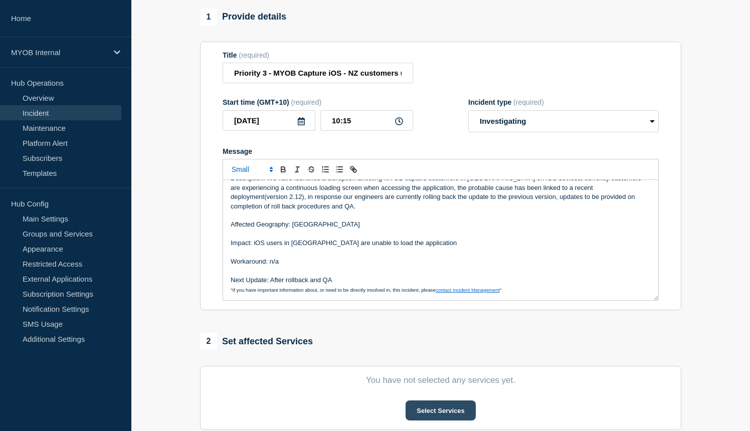
scroll to position [123, 0]
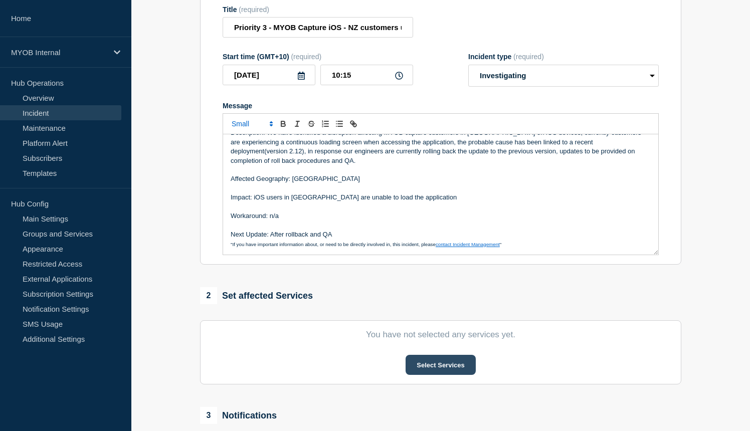
click at [421, 375] on button "Select Services" at bounding box center [441, 365] width 70 height 20
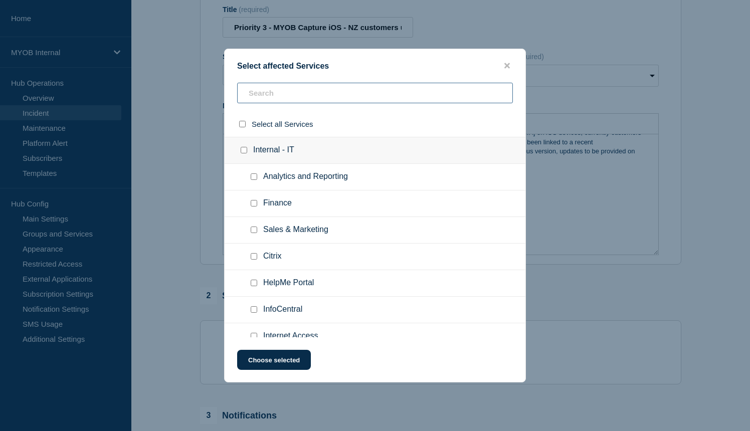
click at [266, 91] on input "text" at bounding box center [375, 93] width 276 height 21
type input "cap"
checkbox input "true"
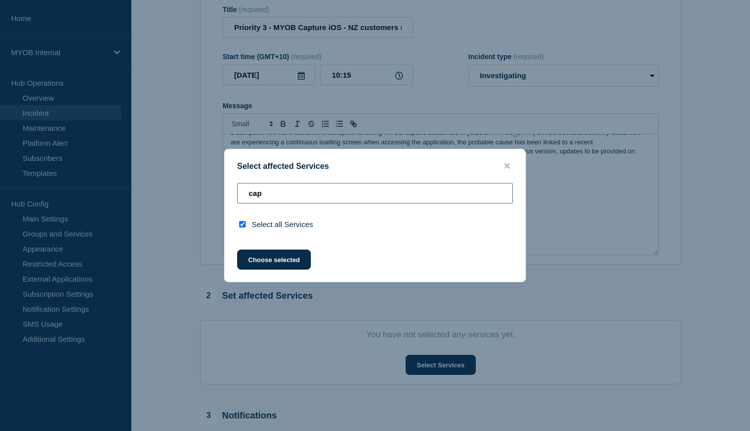
type input "ca"
checkbox input "false"
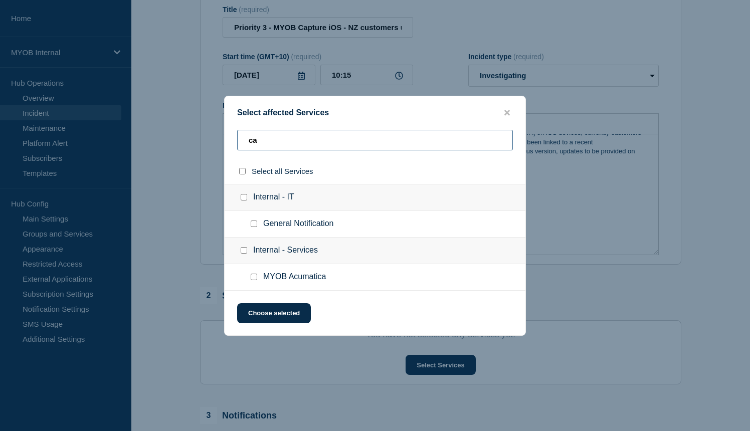
type input "c"
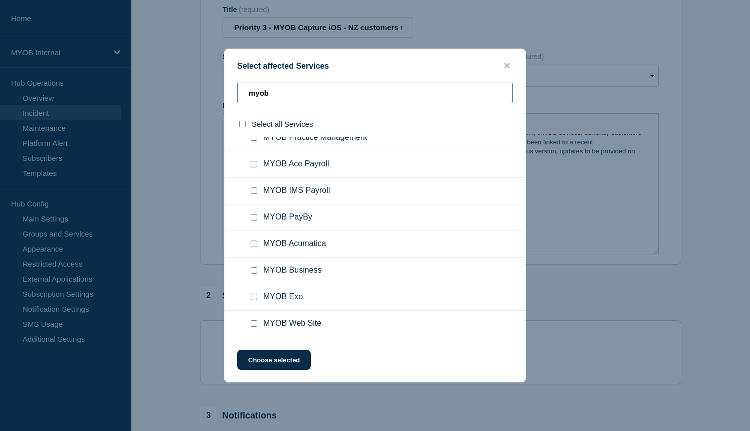
scroll to position [125, 0]
type input "myob"
click at [253, 268] on input "MYOB Business checkbox" at bounding box center [254, 270] width 7 height 7
checkbox input "true"
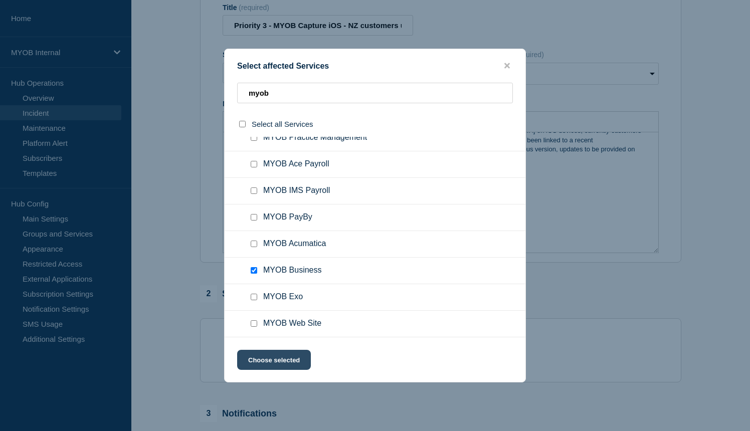
click at [295, 356] on button "Choose selected" at bounding box center [274, 360] width 74 height 20
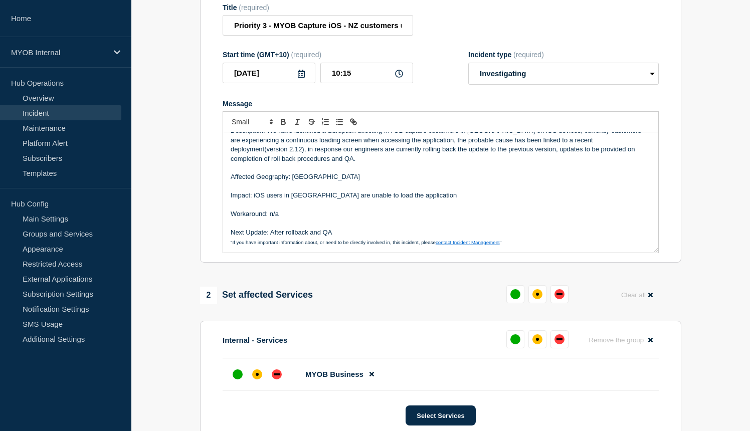
scroll to position [329, 0]
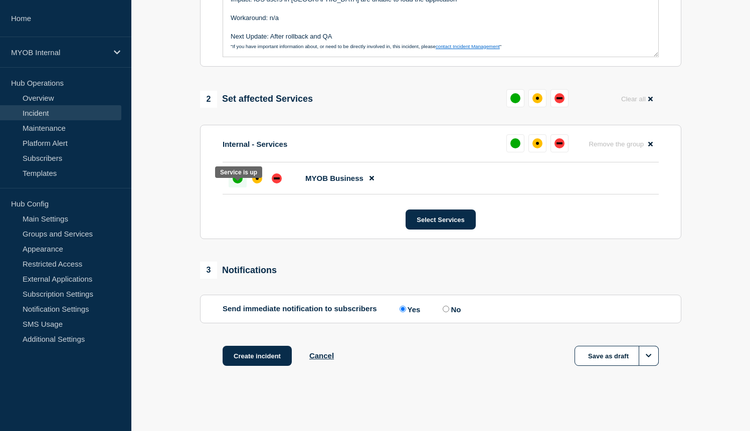
click at [238, 184] on div "up" at bounding box center [238, 179] width 10 height 10
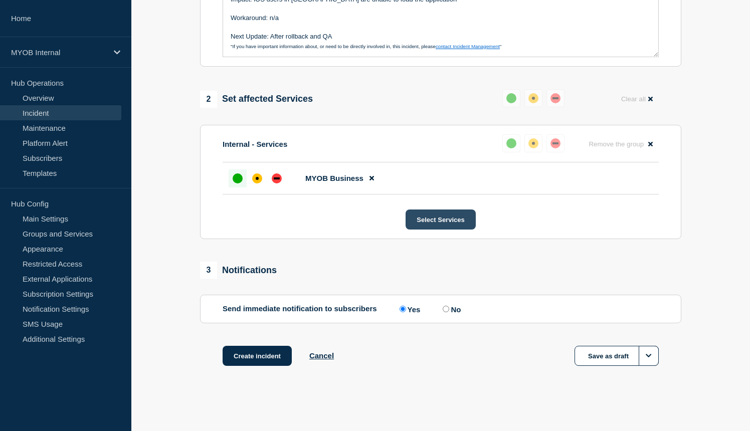
click at [430, 222] on button "Select Services" at bounding box center [441, 220] width 70 height 20
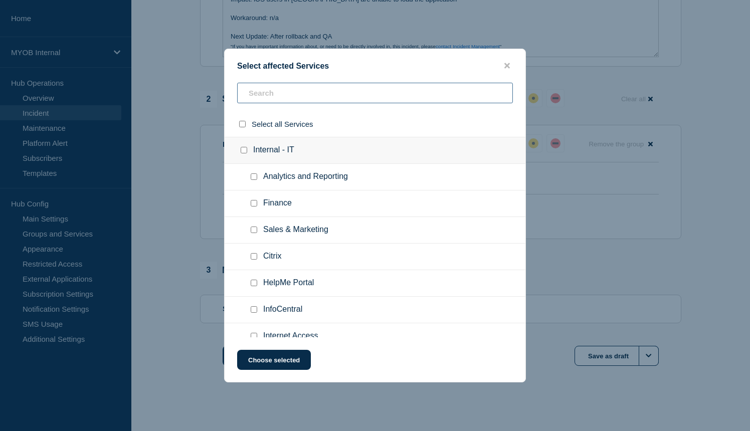
click at [274, 100] on input "text" at bounding box center [375, 93] width 276 height 21
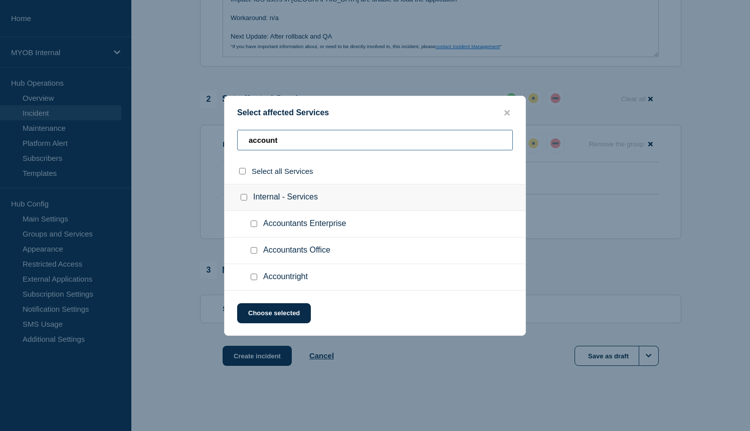
type input "account"
click at [254, 282] on div at bounding box center [256, 277] width 15 height 10
click at [253, 277] on input "Accountright checkbox" at bounding box center [254, 277] width 7 height 7
checkbox input "true"
click at [274, 315] on button "Choose selected" at bounding box center [274, 313] width 74 height 20
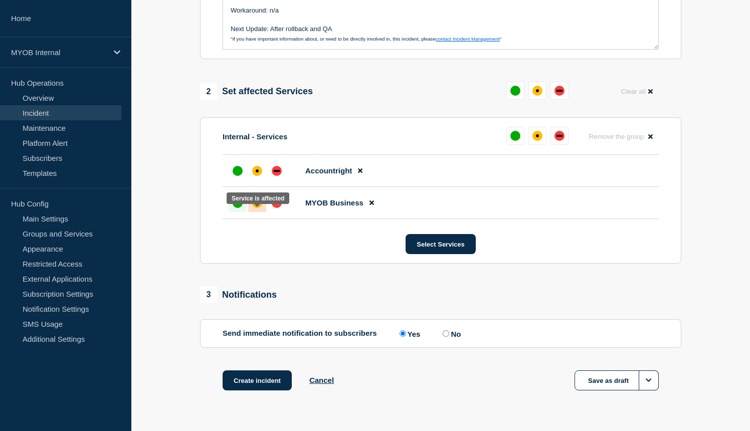
click at [254, 208] on div "affected" at bounding box center [257, 203] width 10 height 10
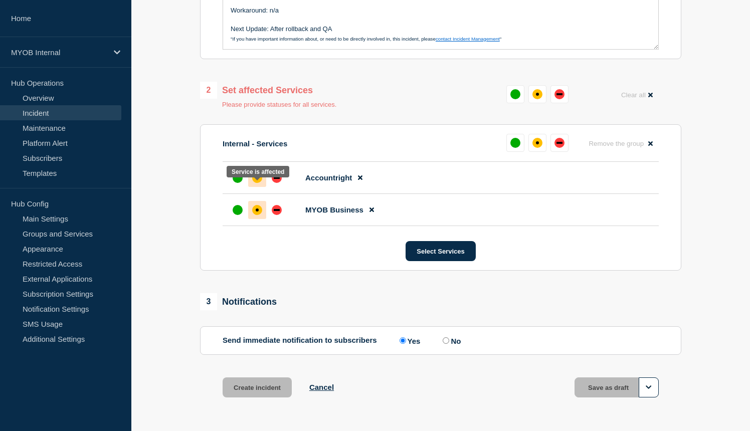
click at [259, 183] on div "affected" at bounding box center [257, 178] width 10 height 10
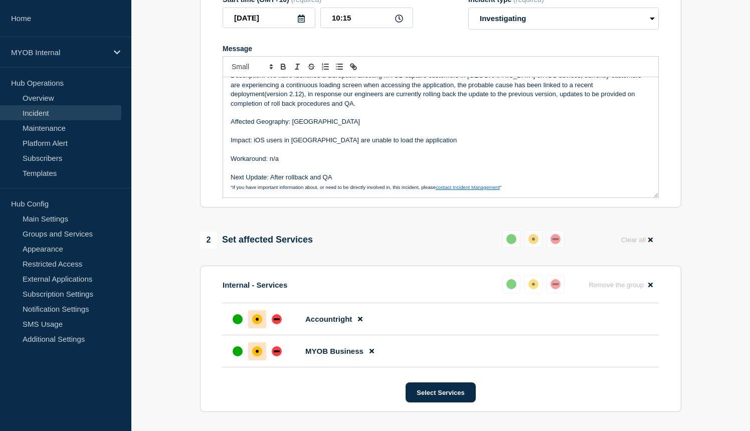
scroll to position [142, 0]
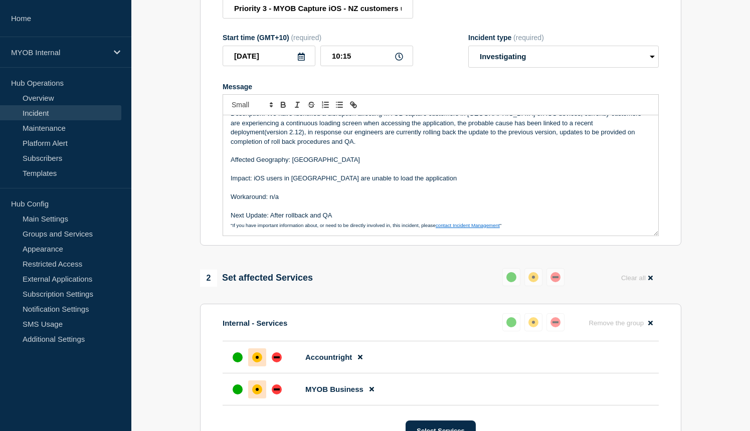
click at [372, 193] on p "Message" at bounding box center [441, 188] width 420 height 9
click at [252, 183] on p "Impact: iOS users in New Zealand are unable to load the application" at bounding box center [441, 178] width 420 height 9
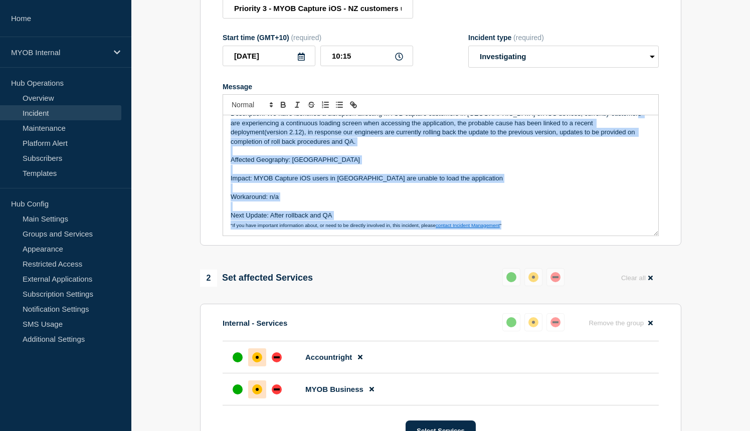
scroll to position [0, 0]
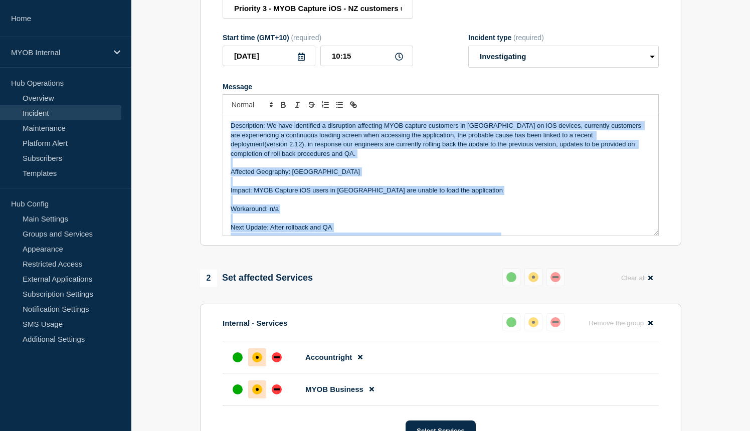
drag, startPoint x: 528, startPoint y: 235, endPoint x: 201, endPoint y: 89, distance: 358.0
click at [201, 88] on section "Title (required) Priority 3 - MYOB Capture iOS - NZ customers unable to access …" at bounding box center [440, 111] width 481 height 269
copy div "Description: We have identified a disruption affecting MYOB capture customers i…"
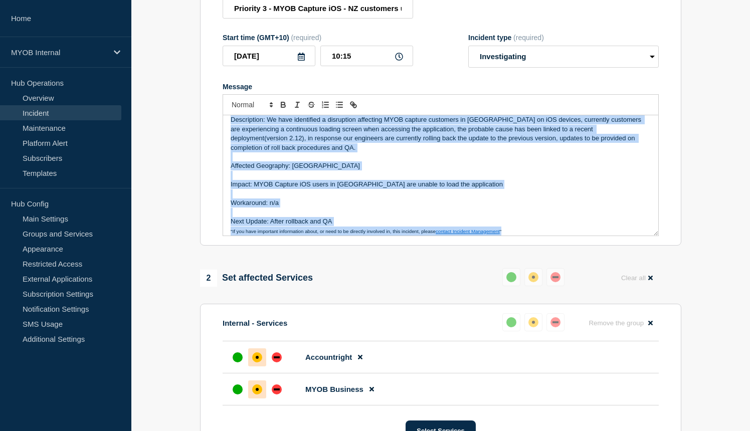
scroll to position [12, 0]
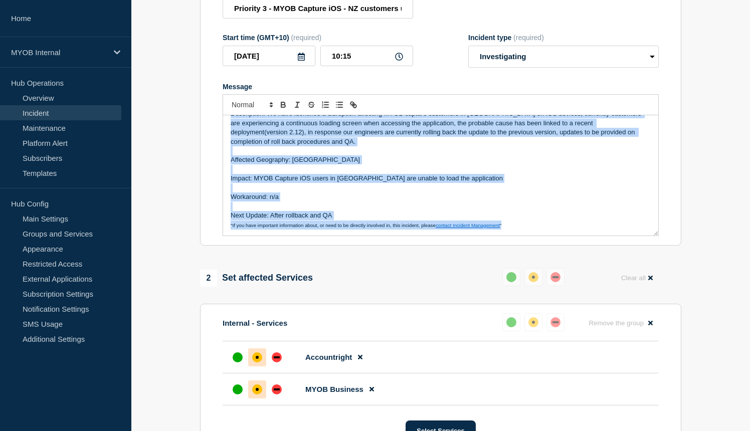
click at [520, 220] on p "Next Update: After rollback and QA" at bounding box center [441, 215] width 420 height 9
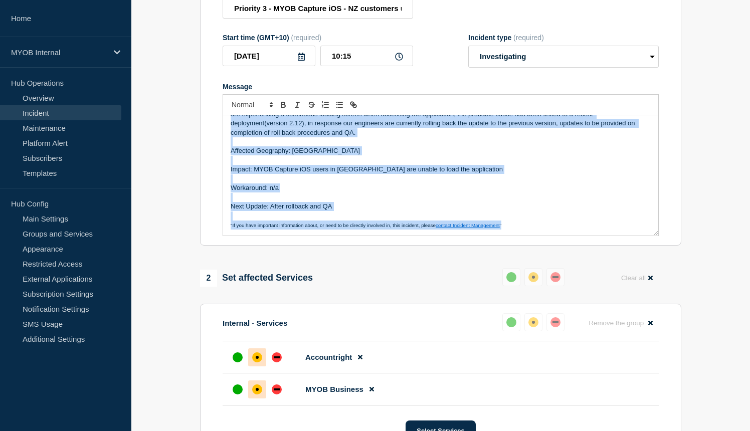
scroll to position [0, 0]
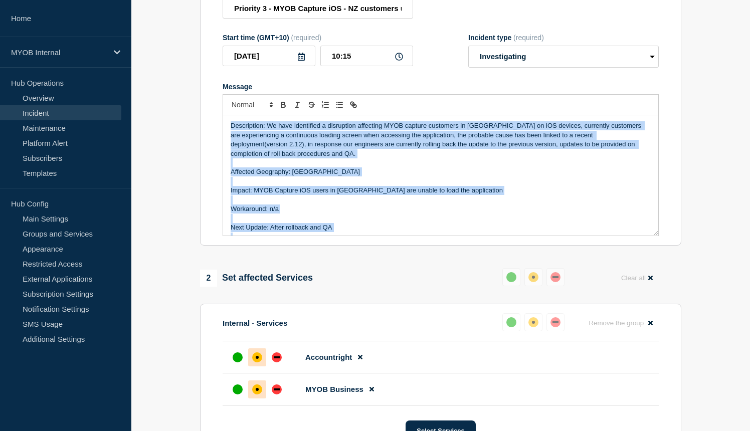
drag, startPoint x: 524, startPoint y: 236, endPoint x: 200, endPoint y: 50, distance: 374.0
click at [200, 50] on section "Title (required) Priority 3 - MYOB Capture iOS - NZ customers unable to access …" at bounding box center [440, 111] width 481 height 269
copy div "Description: We have identified a disruption affecting MYOB capture customers i…"
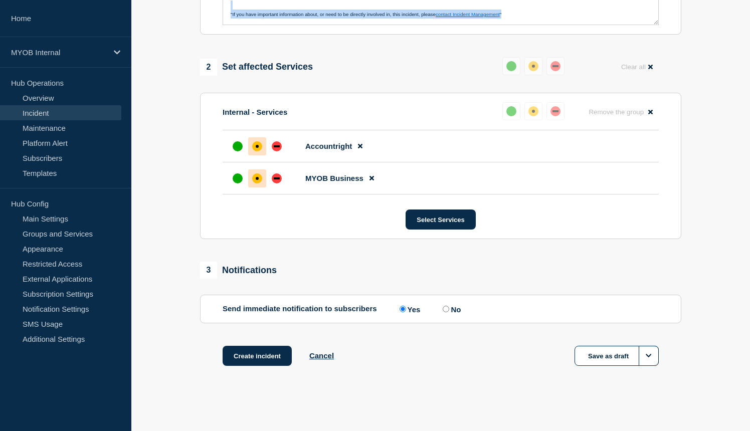
scroll to position [369, 0]
click at [262, 356] on button "Create incident" at bounding box center [257, 356] width 69 height 20
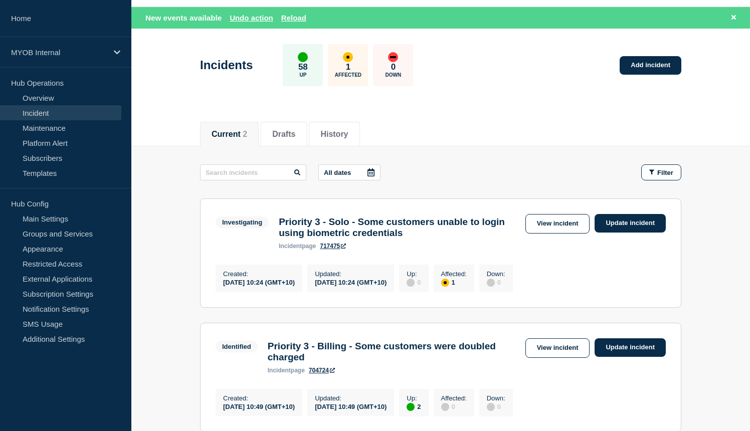
scroll to position [92, 0]
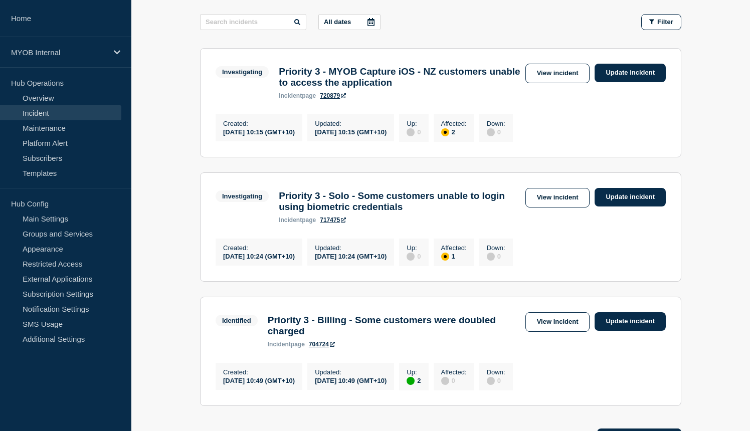
scroll to position [139, 0]
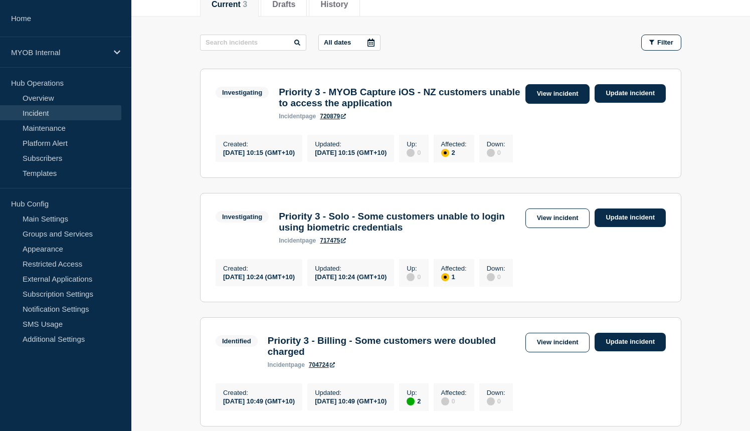
click at [548, 96] on link "View incident" at bounding box center [558, 94] width 65 height 20
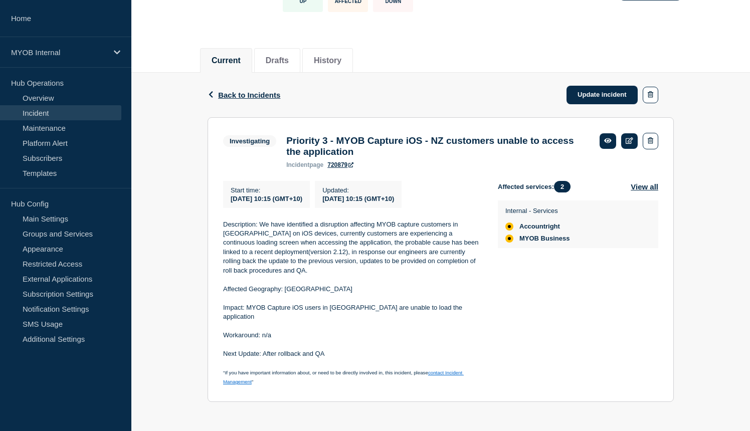
scroll to position [84, 0]
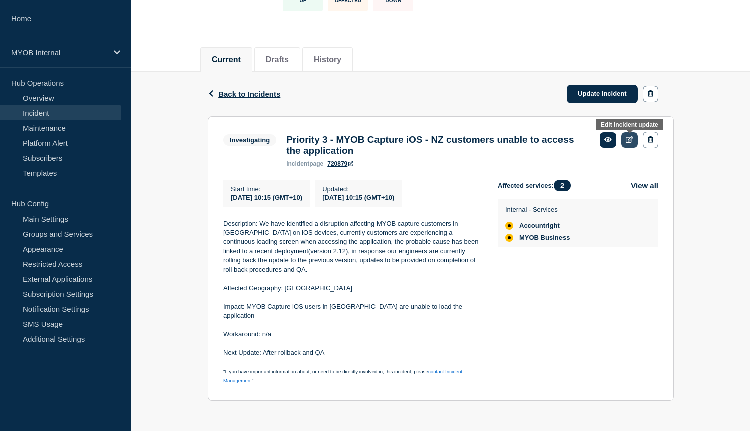
click at [632, 143] on icon at bounding box center [630, 139] width 8 height 7
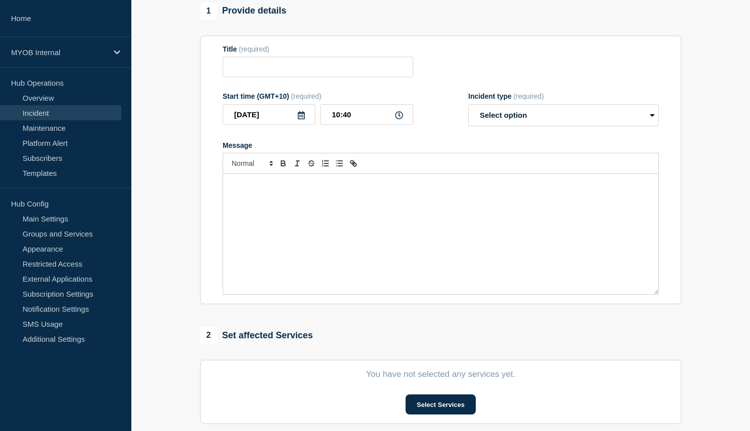
type input "Priority 3 - MYOB Capture iOS - NZ customers unable to access the application"
type input "10:15"
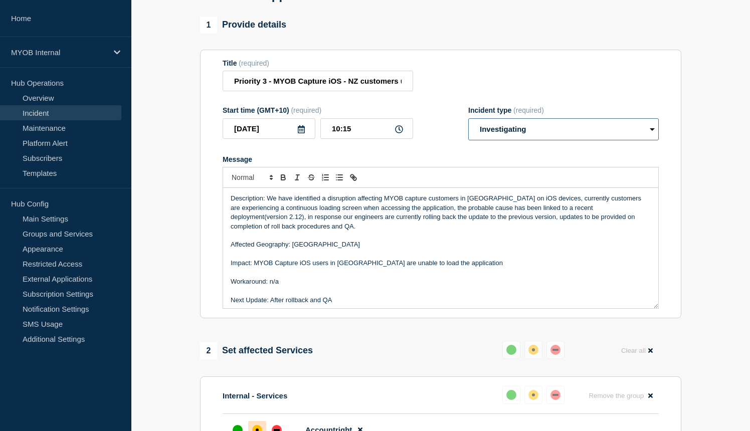
click at [605, 140] on select "Select option Investigating Identified Monitoring Resolved" at bounding box center [563, 129] width 191 height 22
select select "identified"
click at [468, 127] on select "Select option Investigating Identified Monitoring Resolved" at bounding box center [563, 129] width 191 height 22
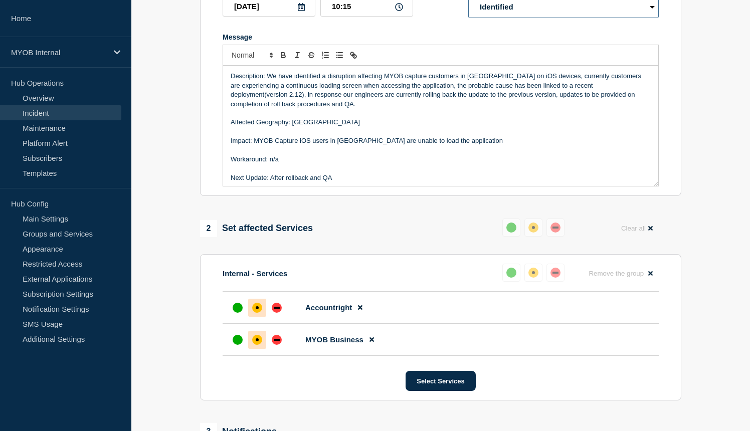
scroll to position [361, 0]
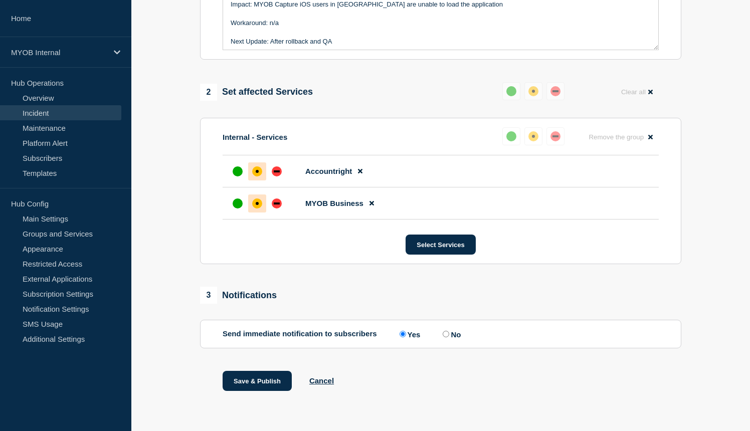
click at [440, 337] on label "No" at bounding box center [450, 334] width 21 height 10
click at [443, 337] on input "No" at bounding box center [446, 334] width 7 height 7
radio input "true"
radio input "false"
click at [247, 381] on button "Save & Publish" at bounding box center [257, 381] width 69 height 20
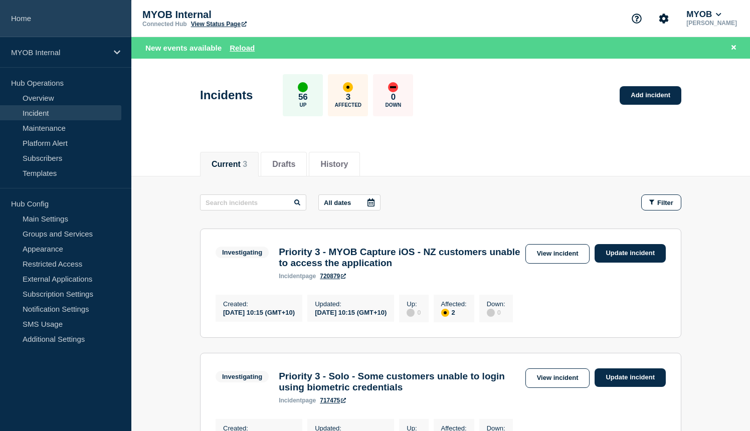
click at [26, 19] on link "Home" at bounding box center [65, 18] width 131 height 37
